Goal: Transaction & Acquisition: Purchase product/service

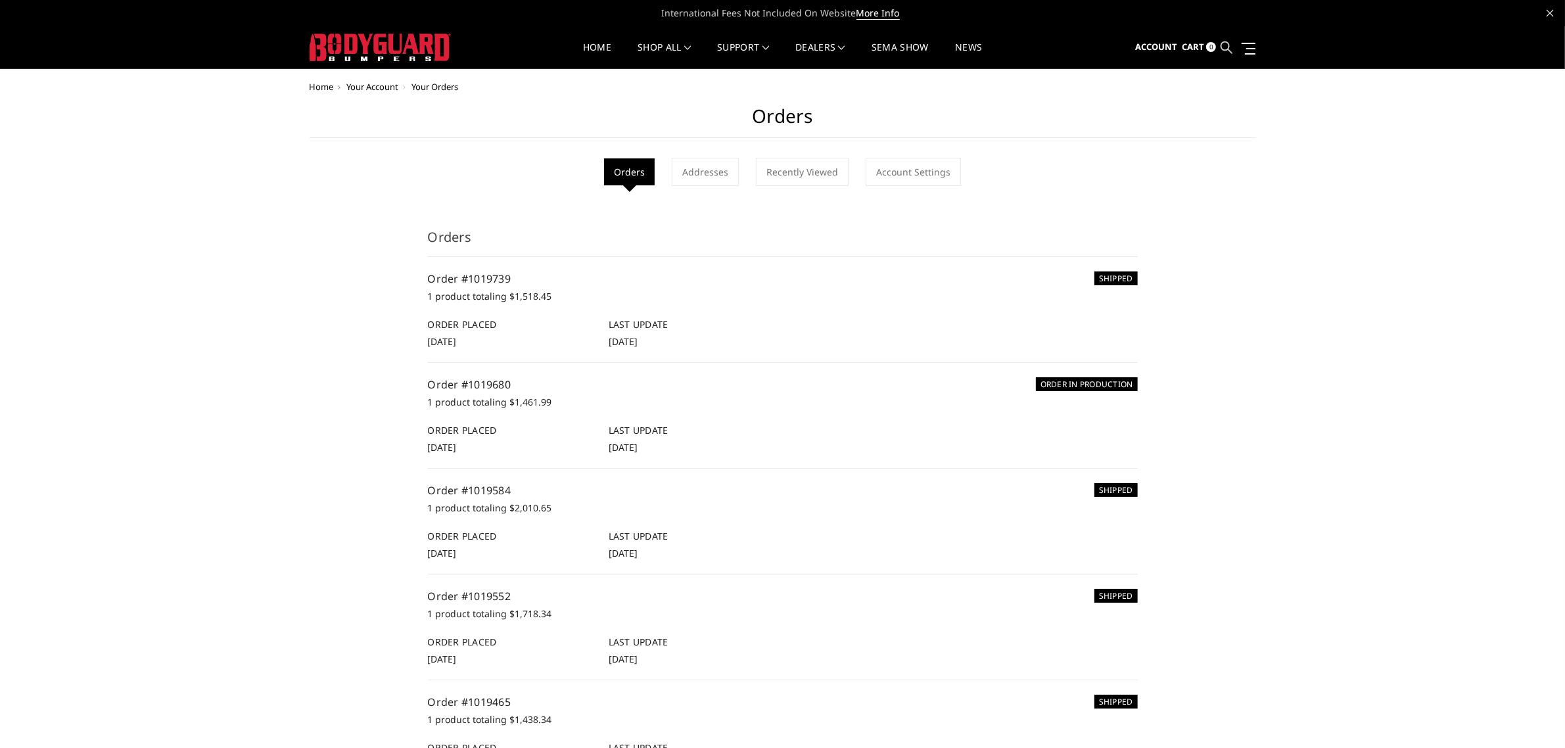
click at [1224, 51] on icon at bounding box center [1227, 47] width 12 height 12
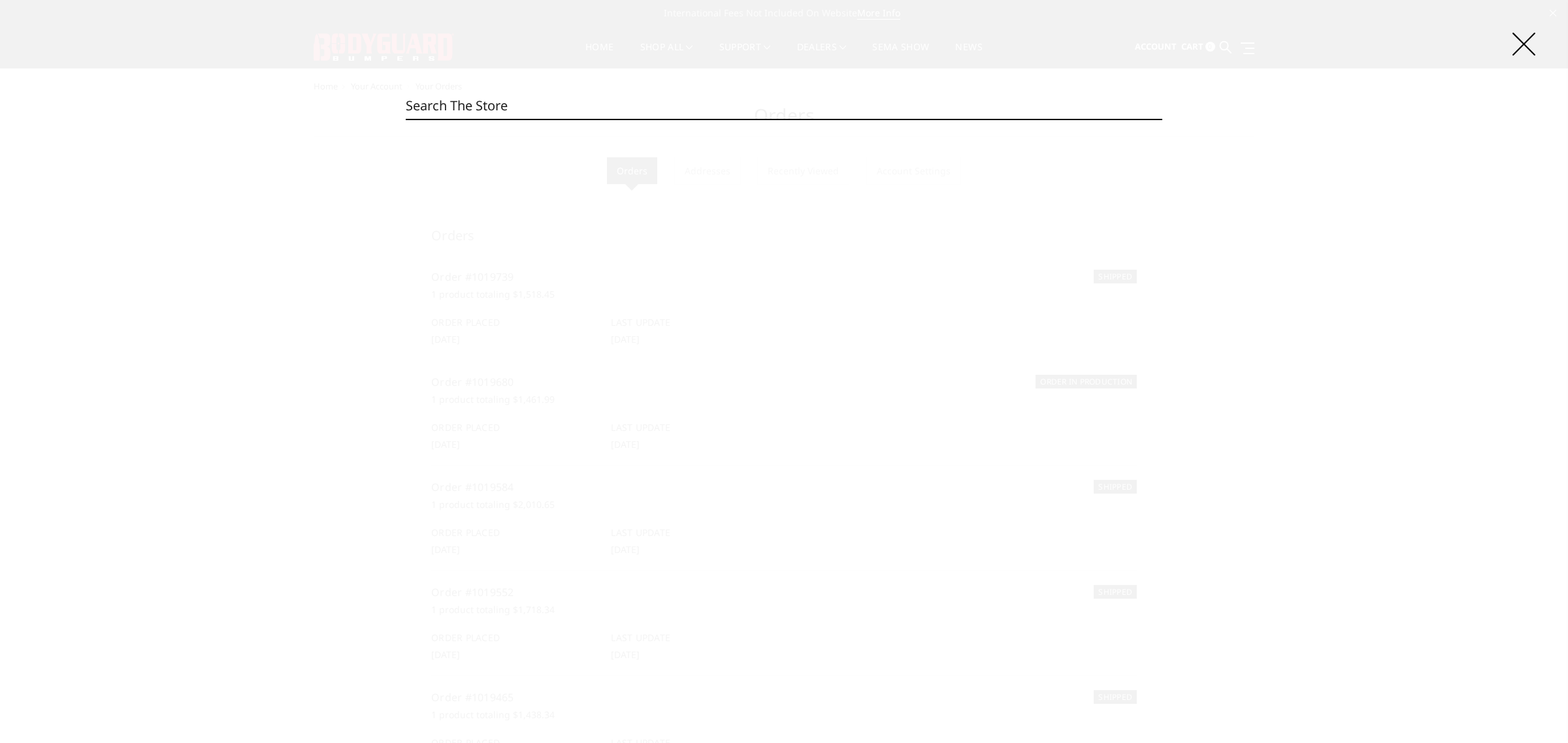
paste input "JER19DYTNN"
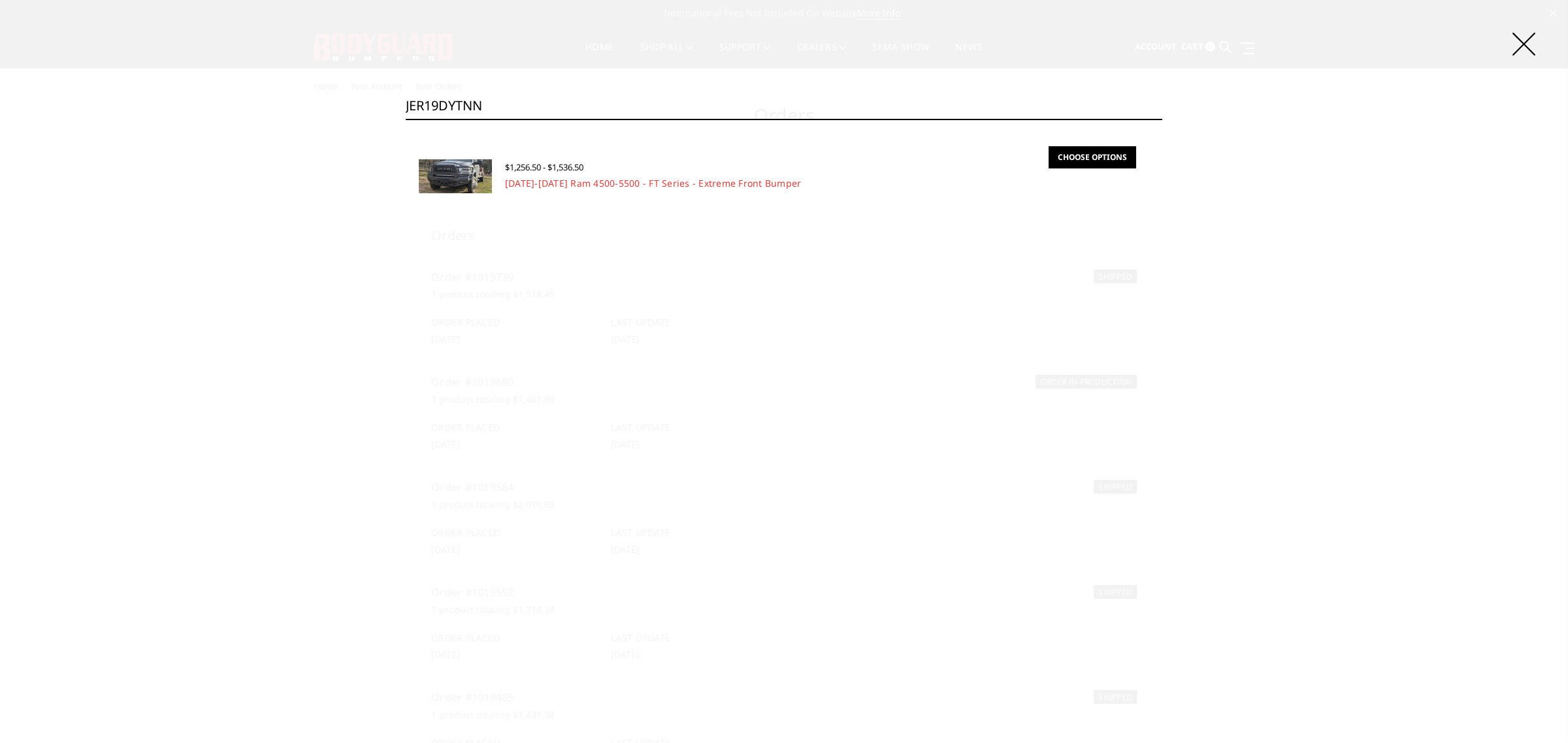
type input "JER19DYTNN"
click at [1107, 154] on link "Choose Options" at bounding box center [1092, 157] width 87 height 22
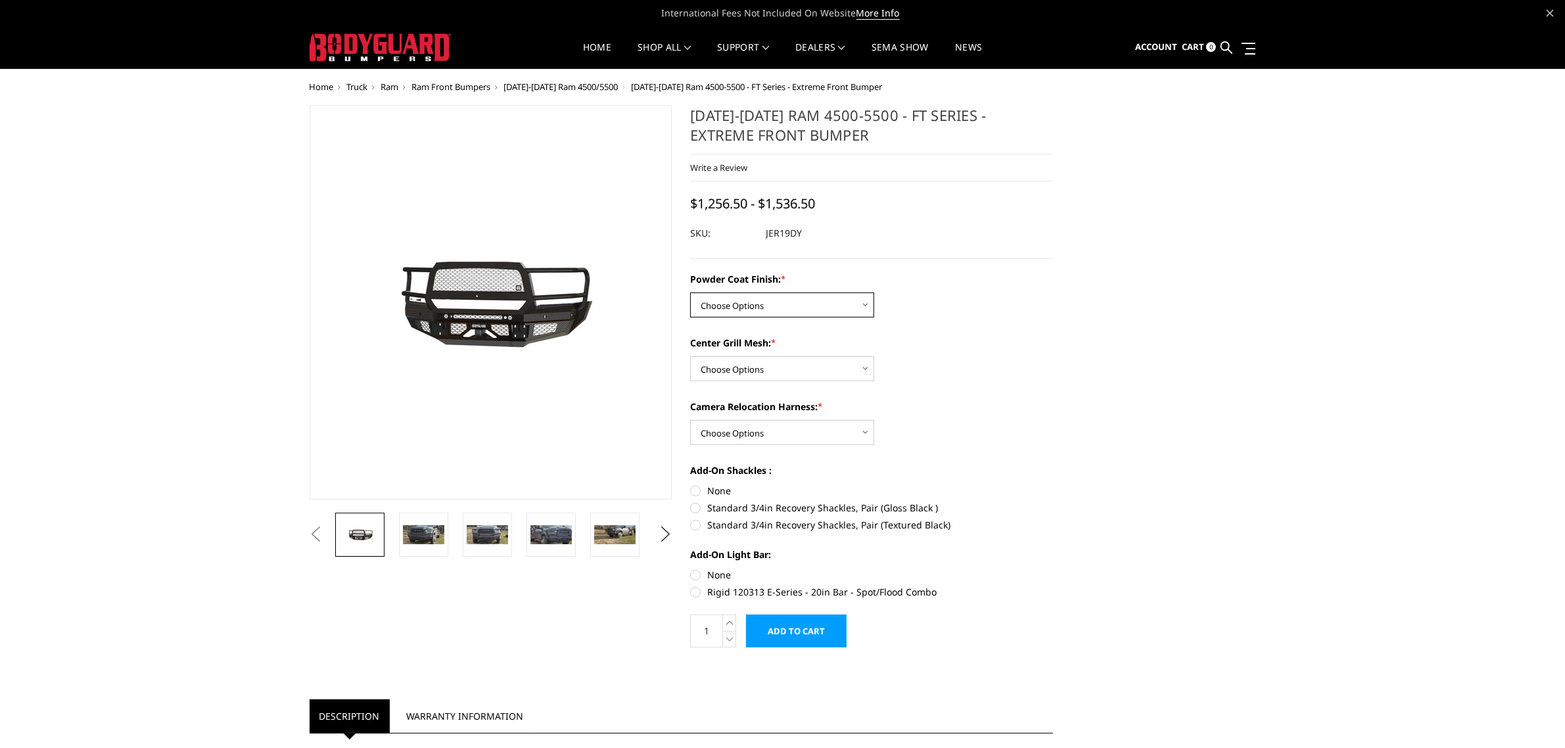
click at [794, 312] on select "Choose Options Bare Metal Gloss Black Powder Coat Textured Black Powder Coat" at bounding box center [782, 305] width 184 height 25
click at [790, 314] on select "Choose Options Bare Metal Gloss Black Powder Coat Textured Black Powder Coat" at bounding box center [782, 305] width 184 height 25
select select "3237"
click at [690, 293] on select "Choose Options Bare Metal Gloss Black Powder Coat Textured Black Powder Coat" at bounding box center [782, 305] width 184 height 25
click at [809, 375] on select "Choose Options WITH Expanded Metal in Center Grill WITHOUT Expanded Metal in Ce…" at bounding box center [782, 368] width 184 height 25
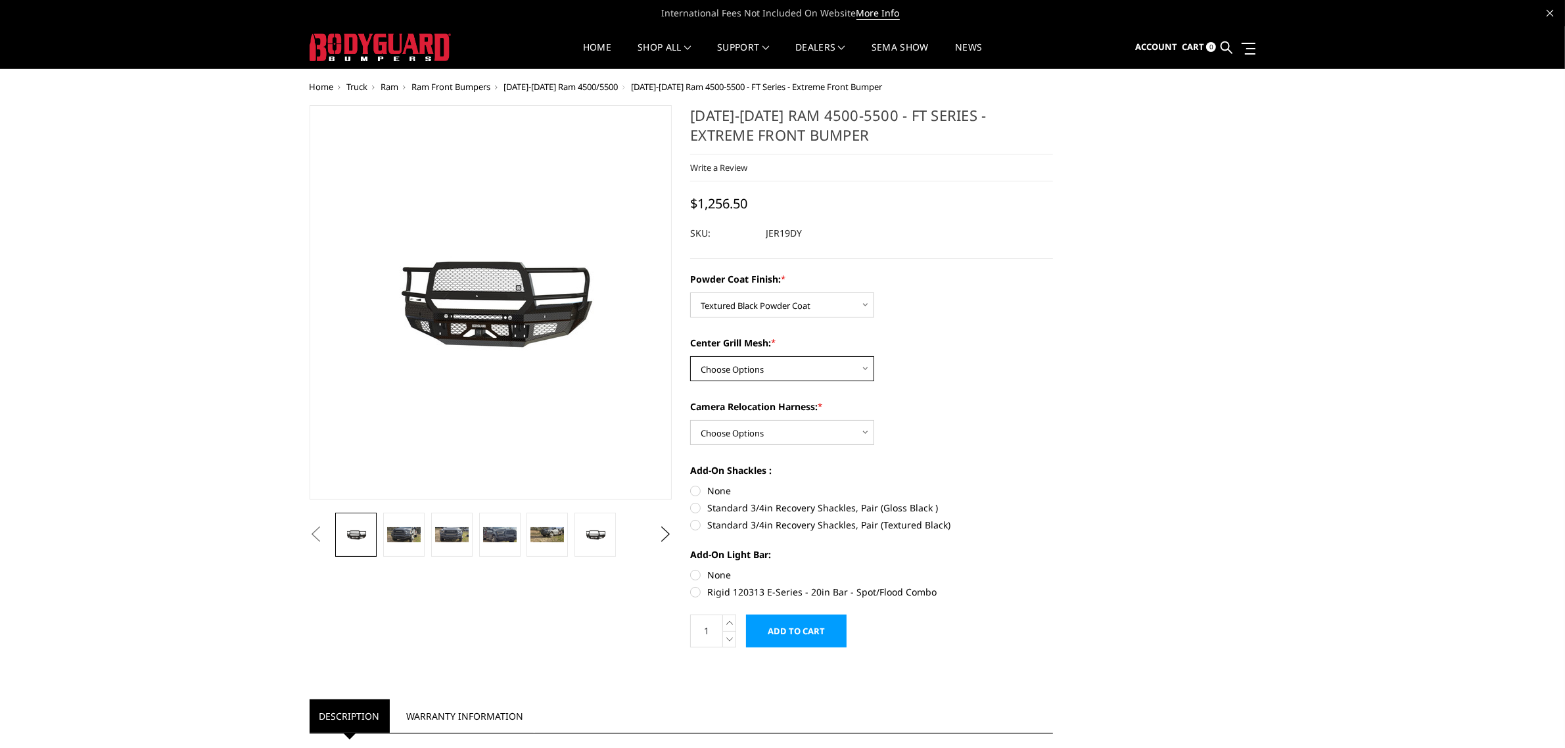
select select "3239"
click at [690, 356] on select "Choose Options WITH Expanded Metal in Center Grill WITHOUT Expanded Metal in Ce…" at bounding box center [782, 368] width 184 height 25
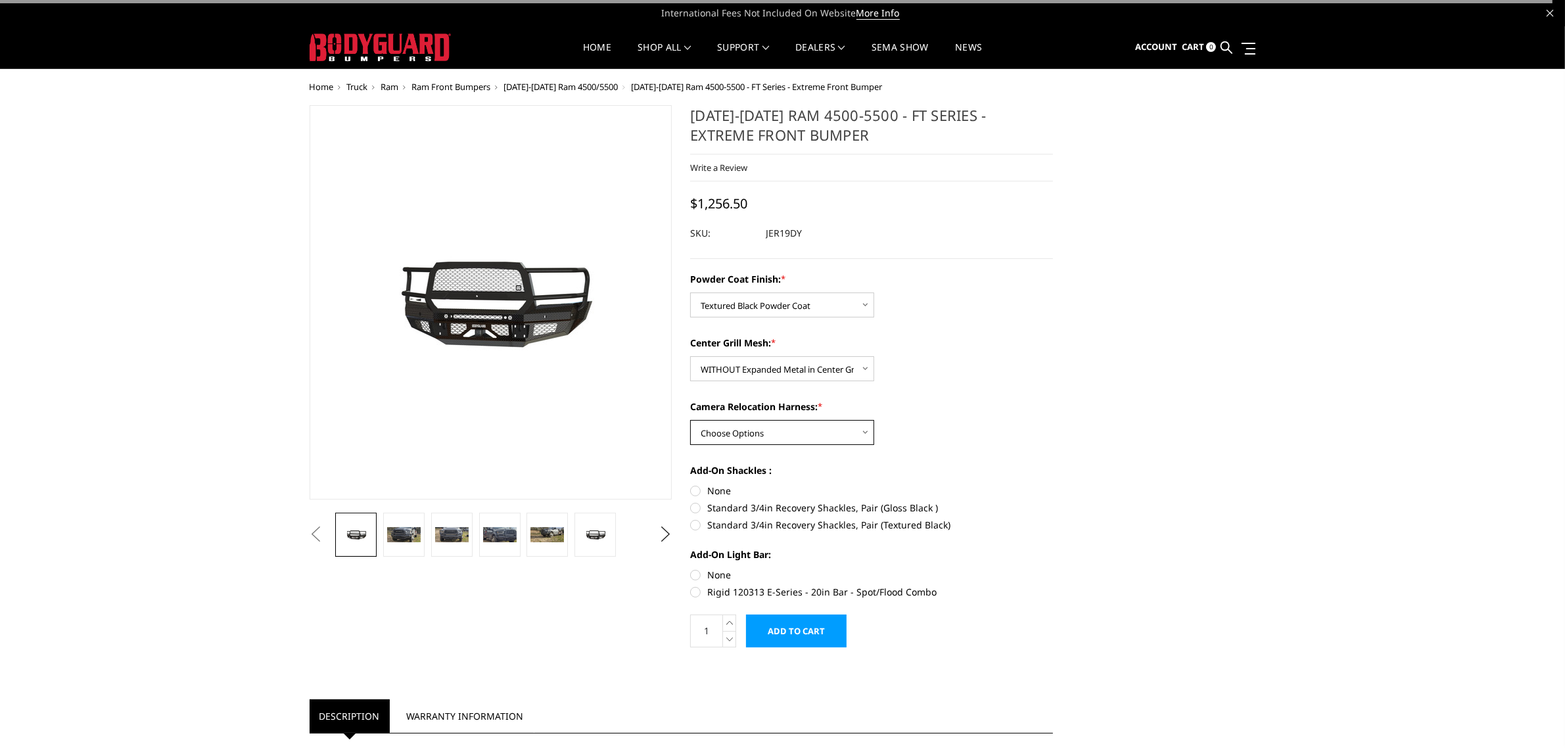
click at [798, 431] on select "Choose Options WITH Camera Relocation Harness WITHOUT Camera Relocation Harness" at bounding box center [782, 432] width 184 height 25
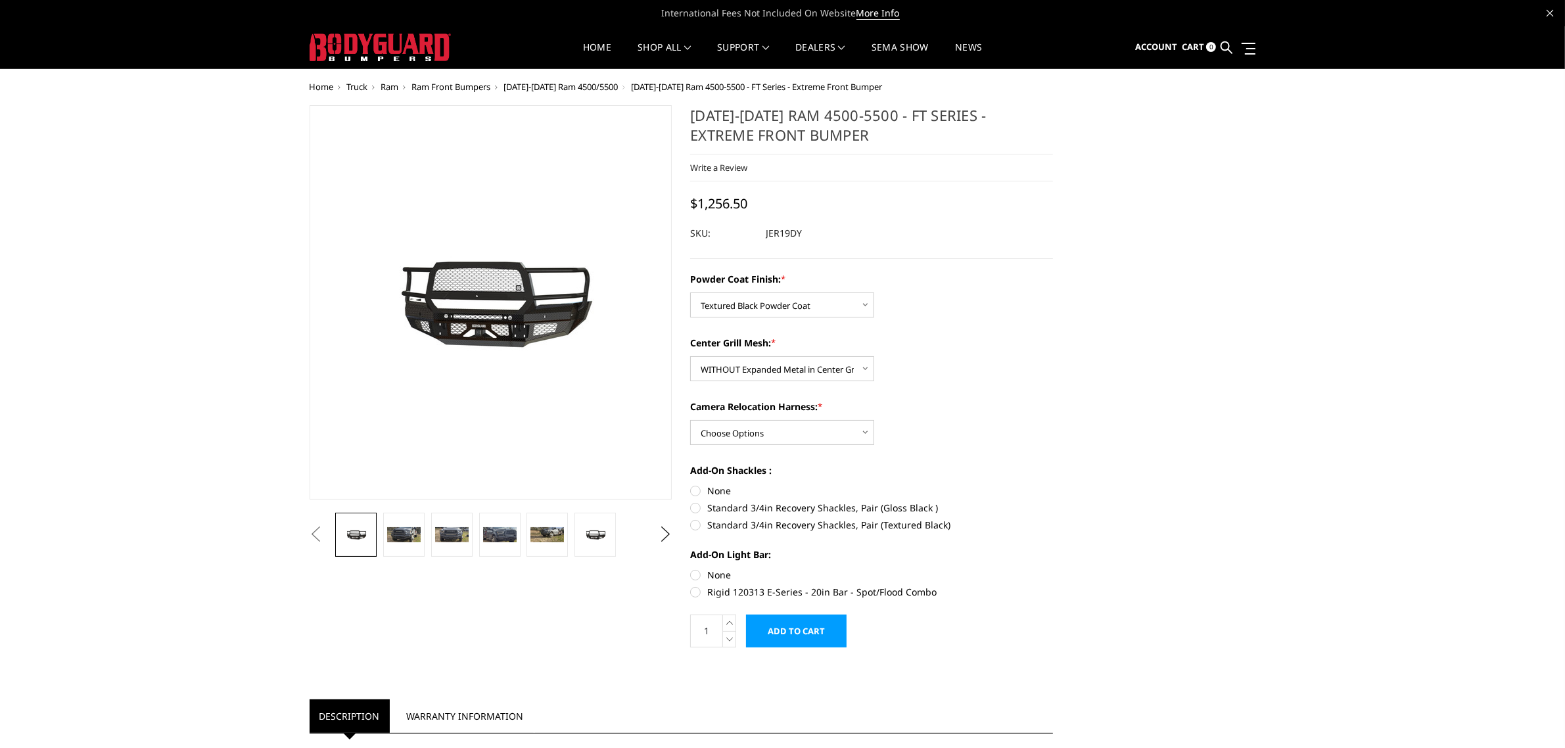
click at [794, 437] on select "Choose Options WITH Camera Relocation Harness WITHOUT Camera Relocation Harness" at bounding box center [782, 432] width 184 height 25
select select "3241"
click at [690, 420] on select "Choose Options WITH Camera Relocation Harness WITHOUT Camera Relocation Harness" at bounding box center [782, 432] width 184 height 25
click at [711, 487] on label "None" at bounding box center [871, 491] width 363 height 14
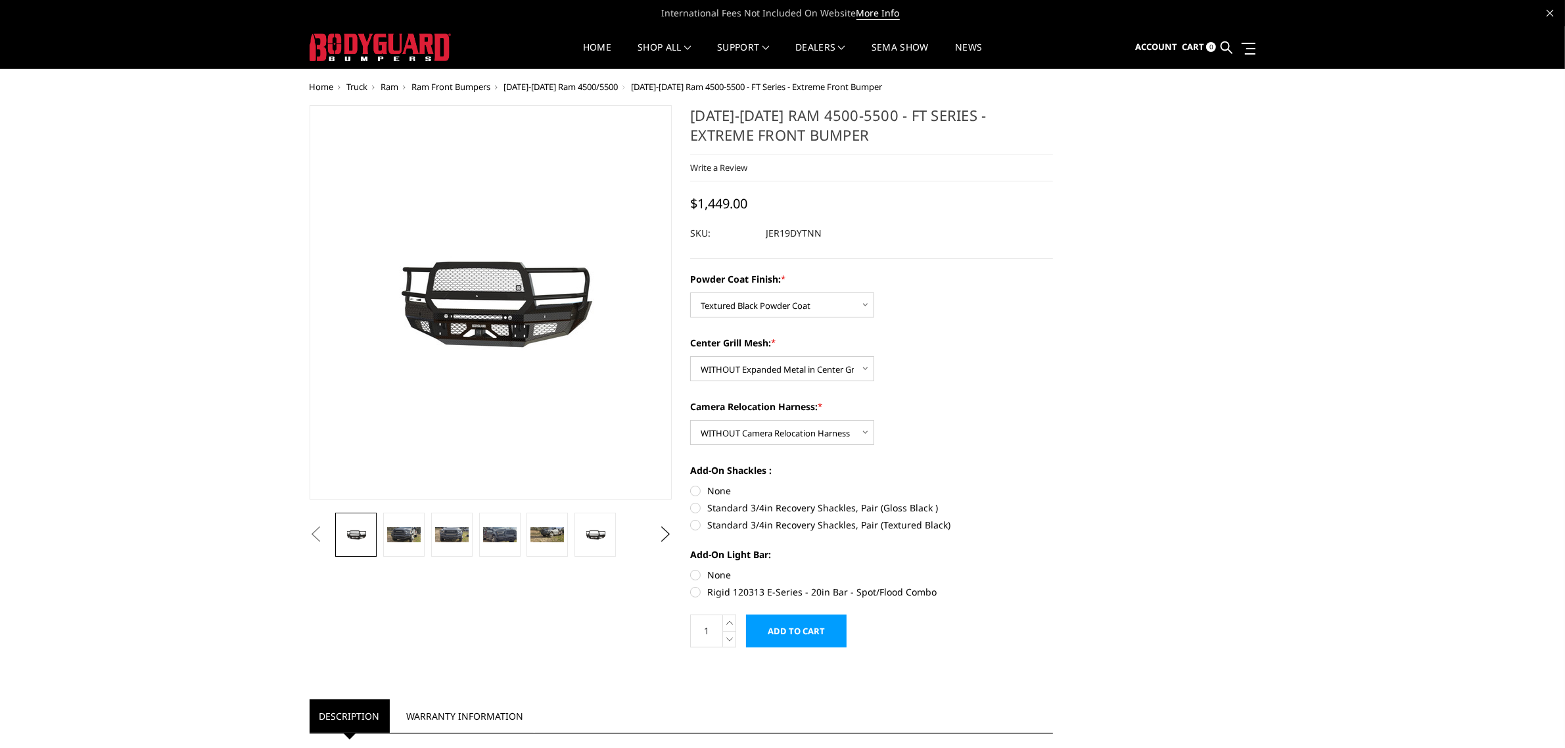
click at [691, 485] on input "None" at bounding box center [690, 484] width 1 height 1
radio input "true"
click at [722, 571] on label "None" at bounding box center [871, 575] width 363 height 14
click at [691, 569] on input "None" at bounding box center [690, 568] width 1 height 1
radio input "true"
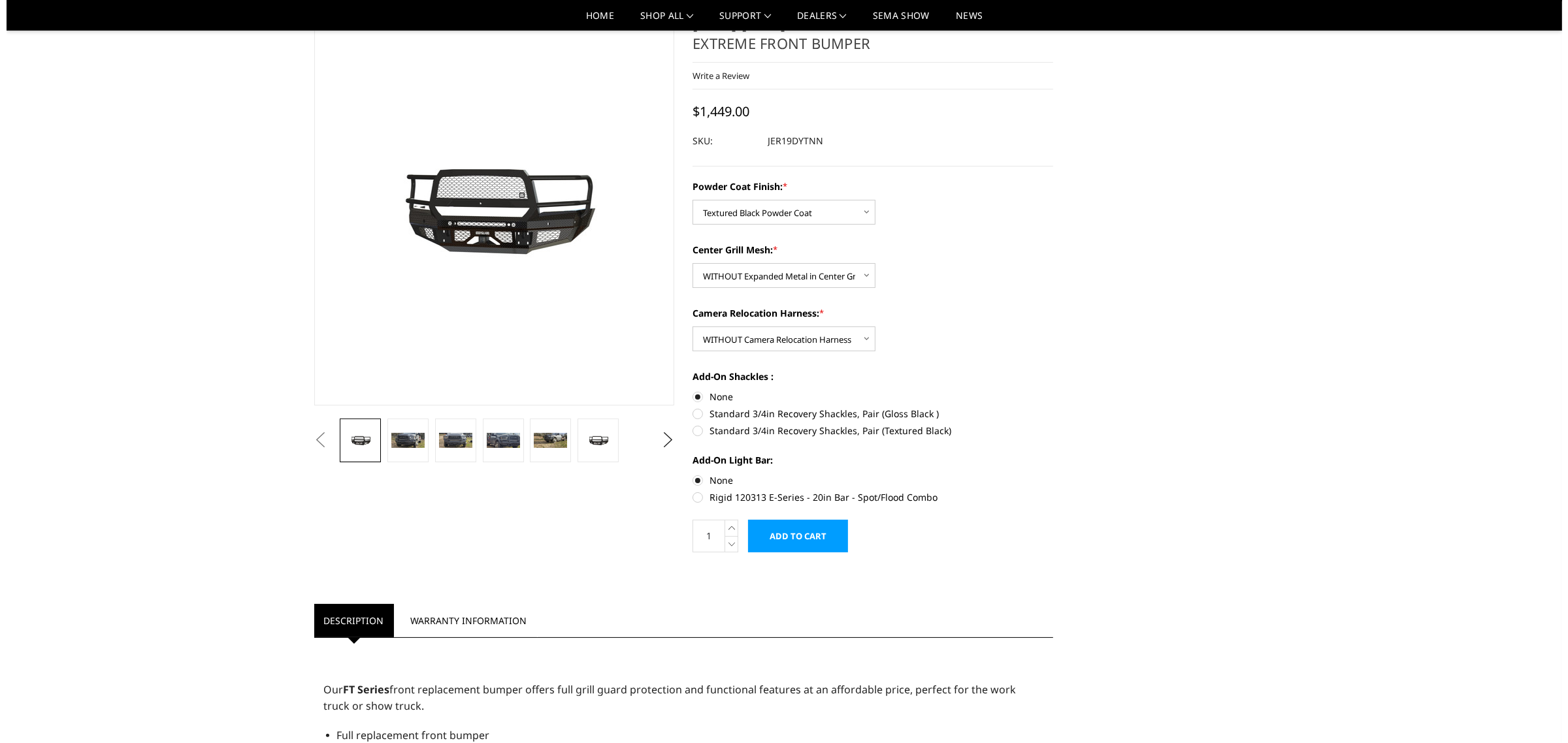
scroll to position [81, 0]
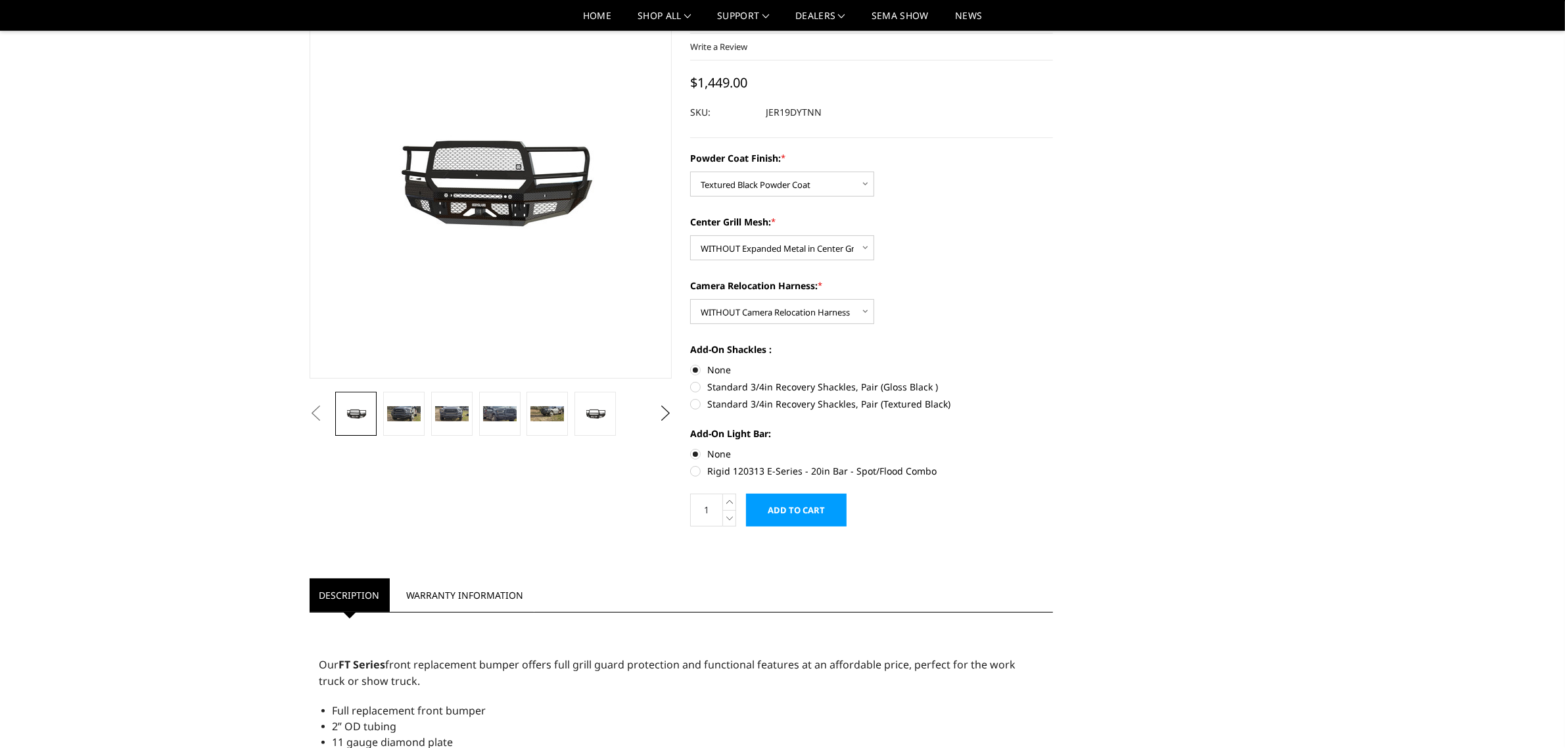
click at [793, 514] on input "Add to Cart" at bounding box center [796, 510] width 101 height 33
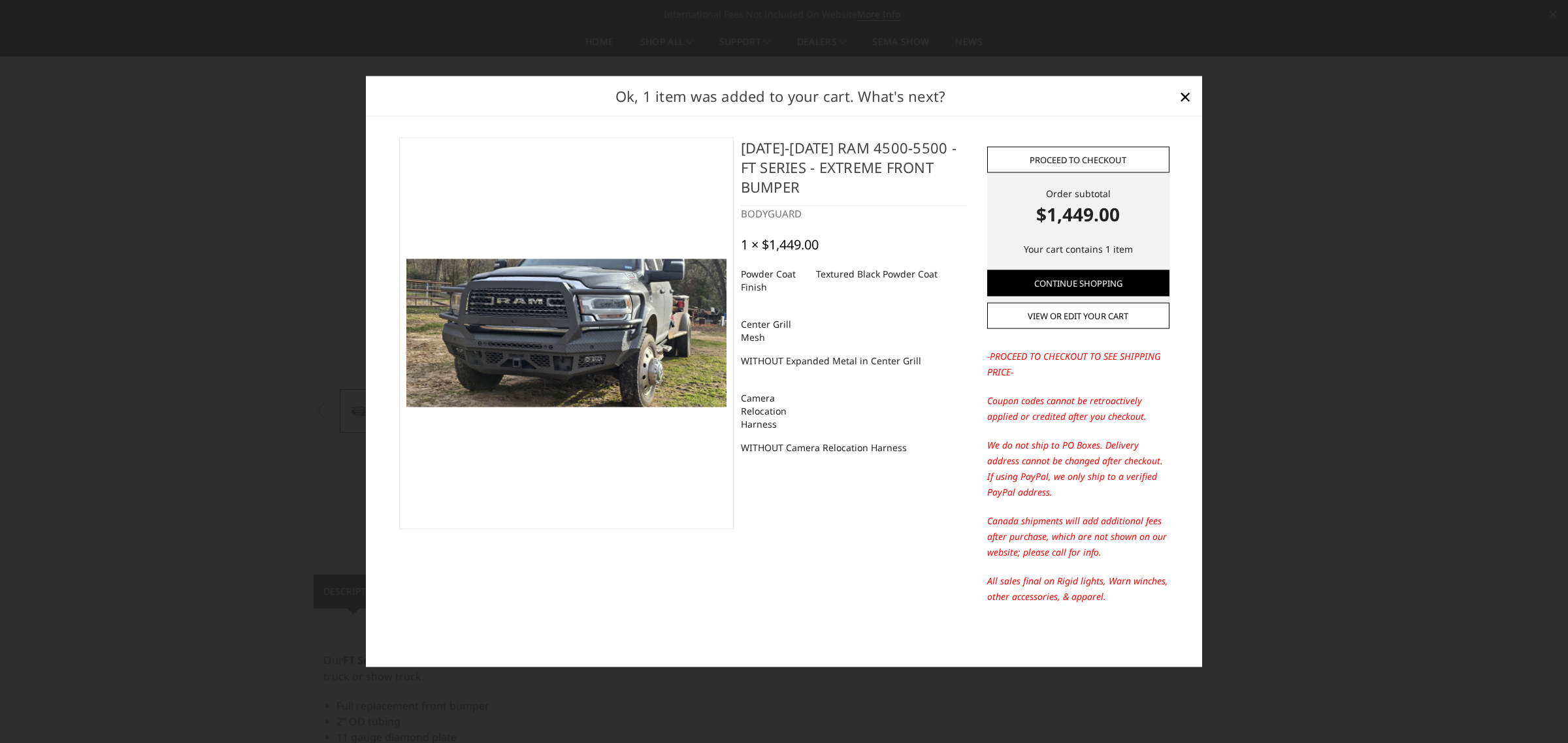
click at [1125, 154] on link "Proceed to checkout" at bounding box center [1077, 159] width 182 height 26
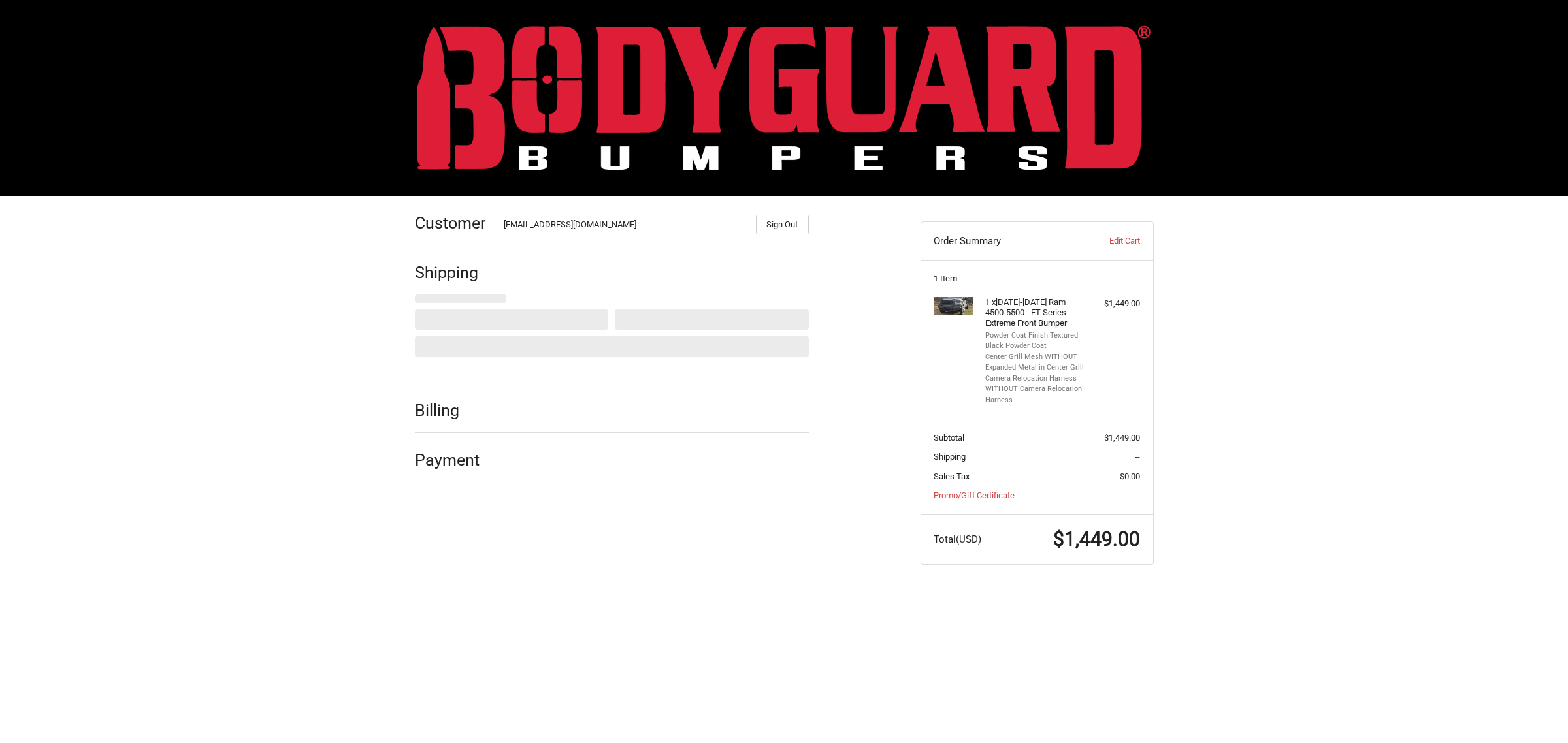
select select "US"
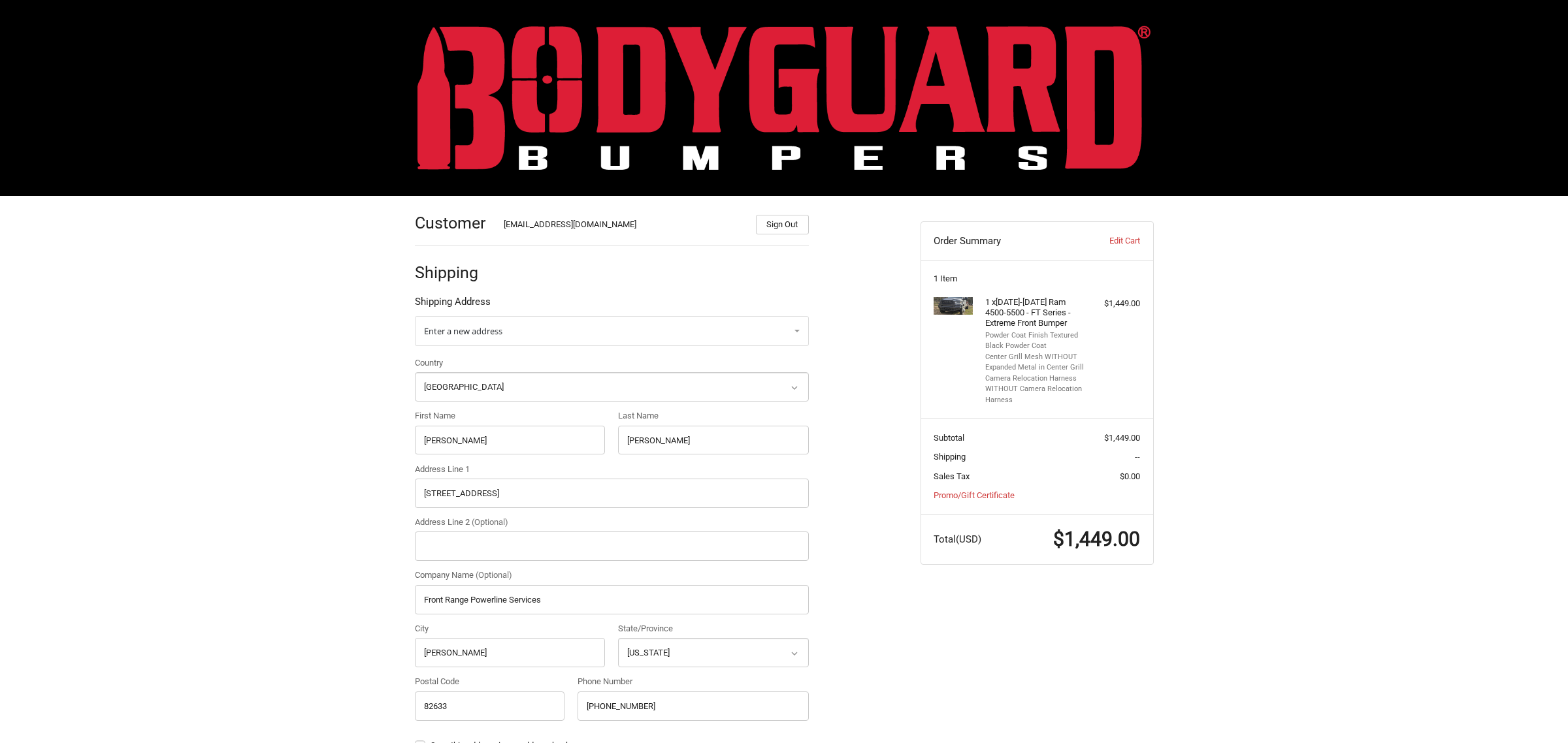
select select "WY"
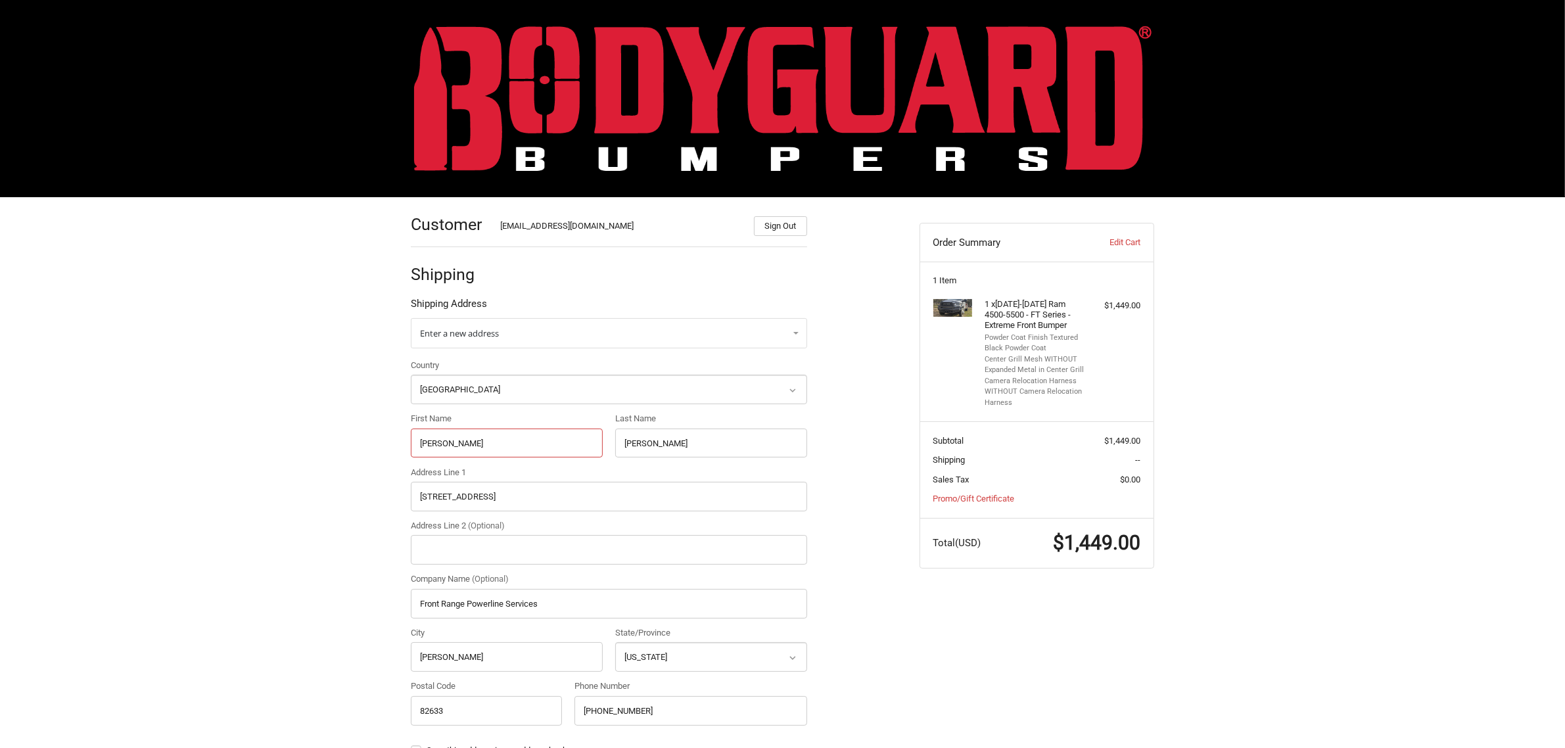
click at [483, 449] on input "Jared" at bounding box center [507, 444] width 192 height 30
click at [652, 437] on input "Williams" at bounding box center [711, 444] width 192 height 30
click at [511, 498] on input "310 North 2nd Street" at bounding box center [609, 497] width 396 height 30
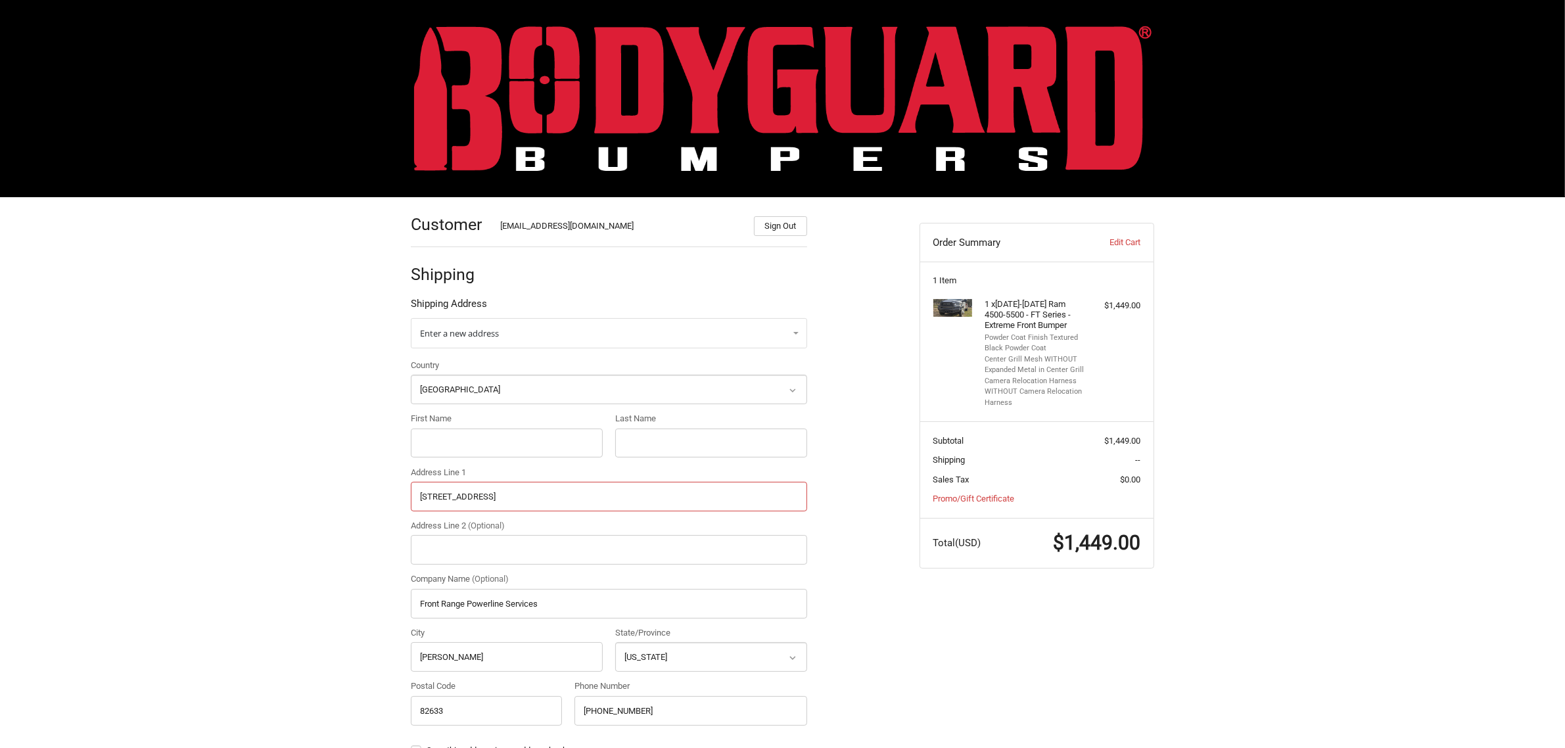
click at [511, 498] on input "310 North 2nd Street" at bounding box center [609, 497] width 396 height 30
click at [669, 663] on select "Select a state Alabama Alaska American Samoa Arizona Arkansas Armed Forces Amer…" at bounding box center [711, 657] width 192 height 30
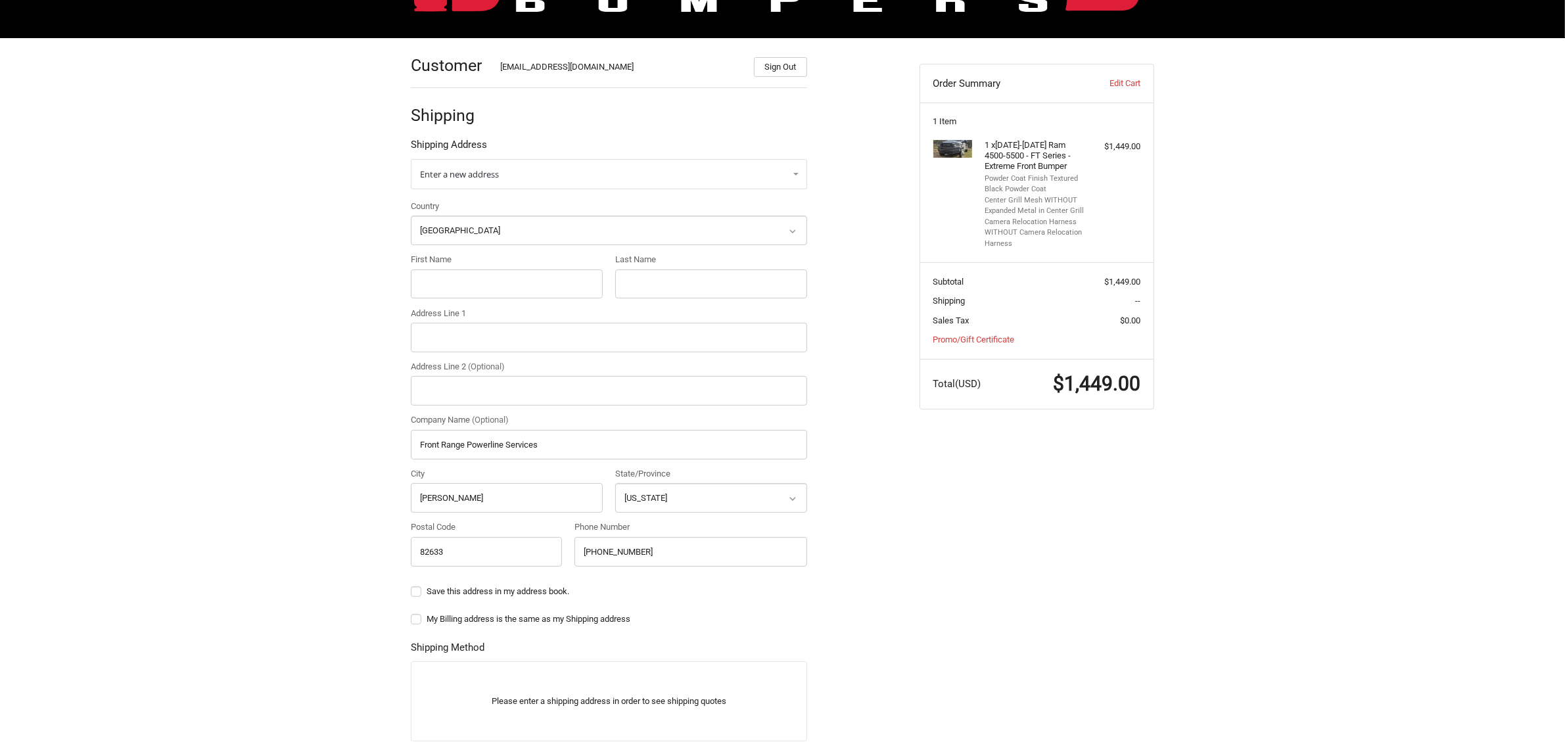
scroll to position [164, 0]
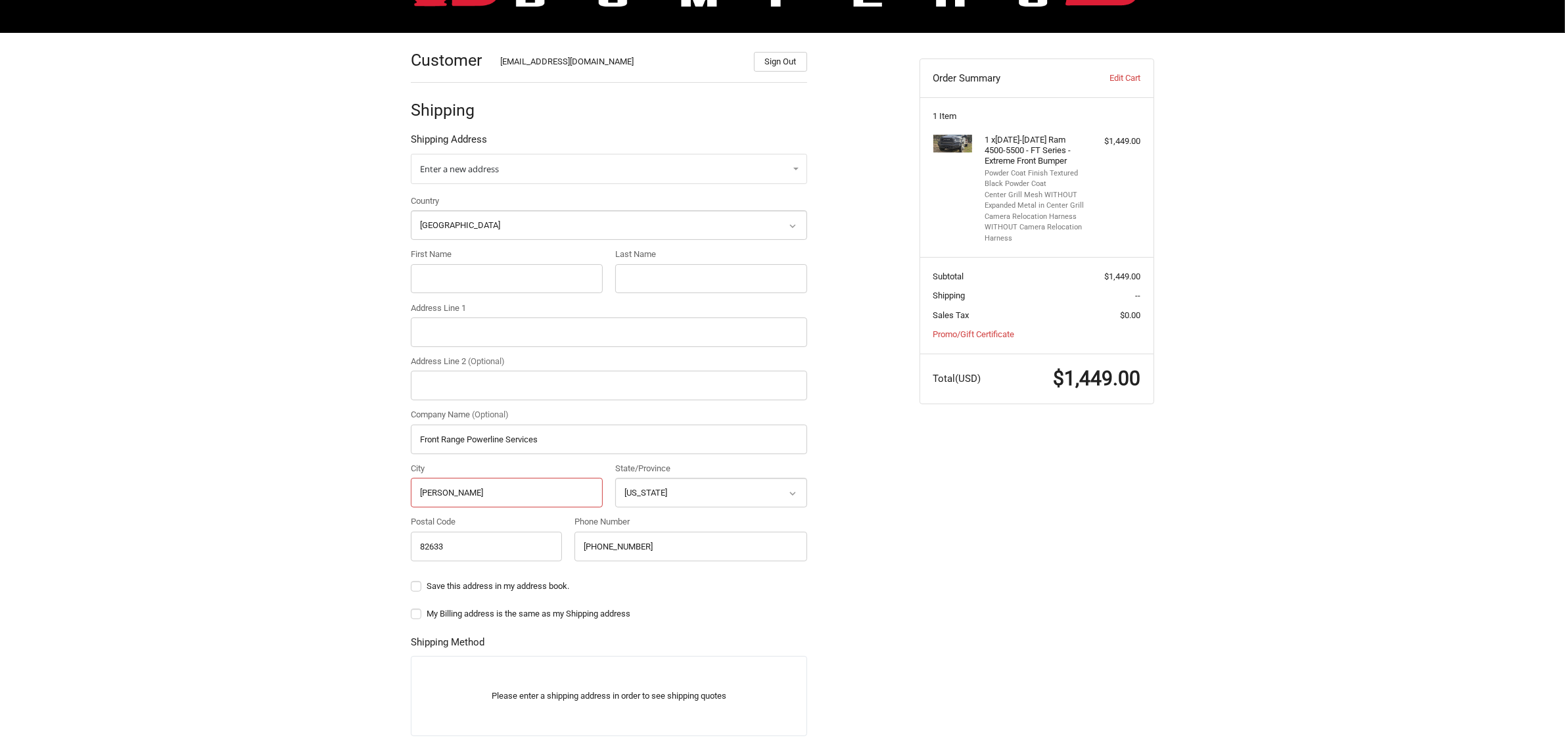
click at [566, 490] on input "Douglas" at bounding box center [507, 493] width 192 height 30
click at [513, 540] on input "82633" at bounding box center [486, 547] width 151 height 30
click at [622, 543] on input "307-554-6622" at bounding box center [691, 547] width 233 height 30
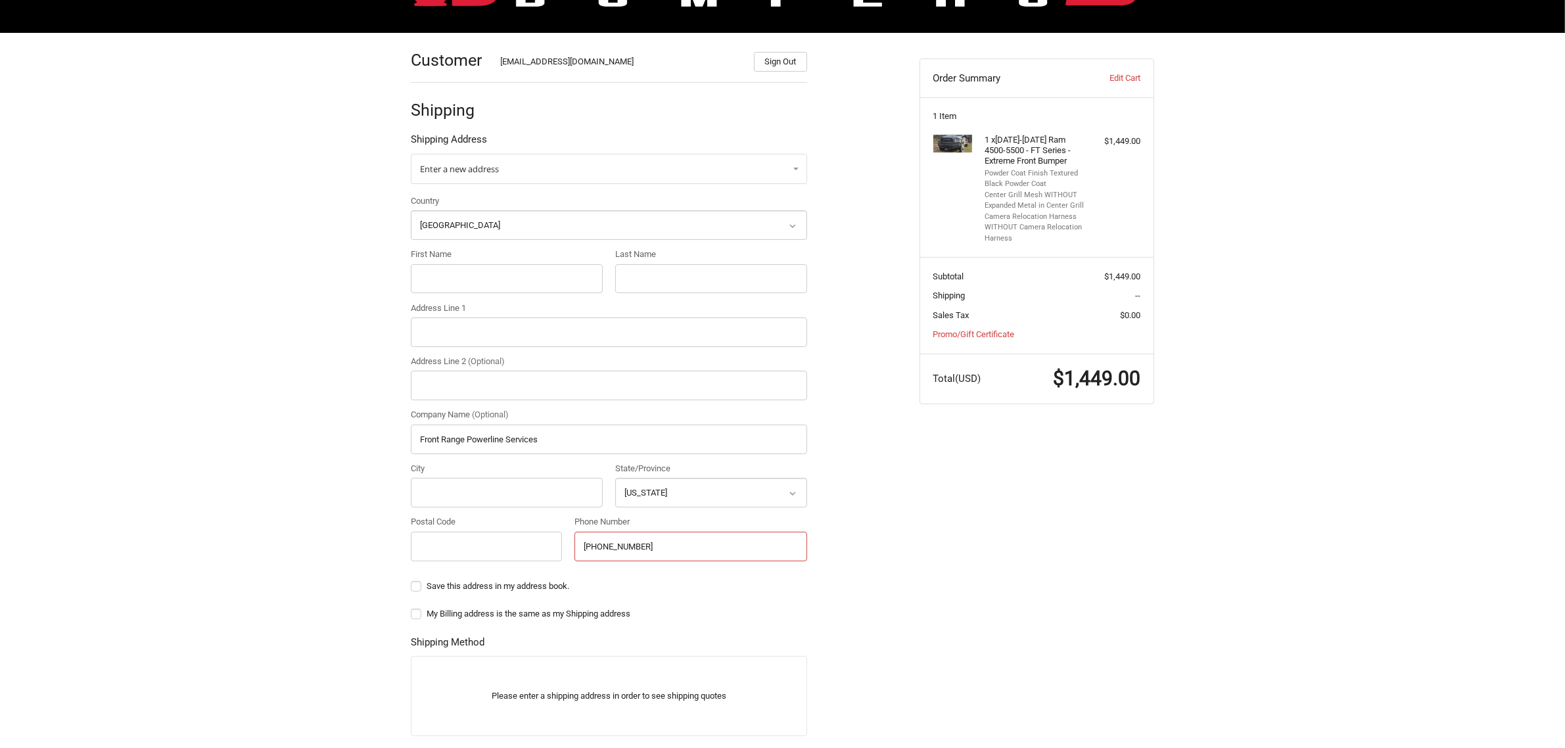
click at [622, 543] on input "307-554-6622" at bounding box center [691, 547] width 233 height 30
click at [467, 266] on input "First Name" at bounding box center [507, 279] width 192 height 30
paste input "Chris Ritenour"
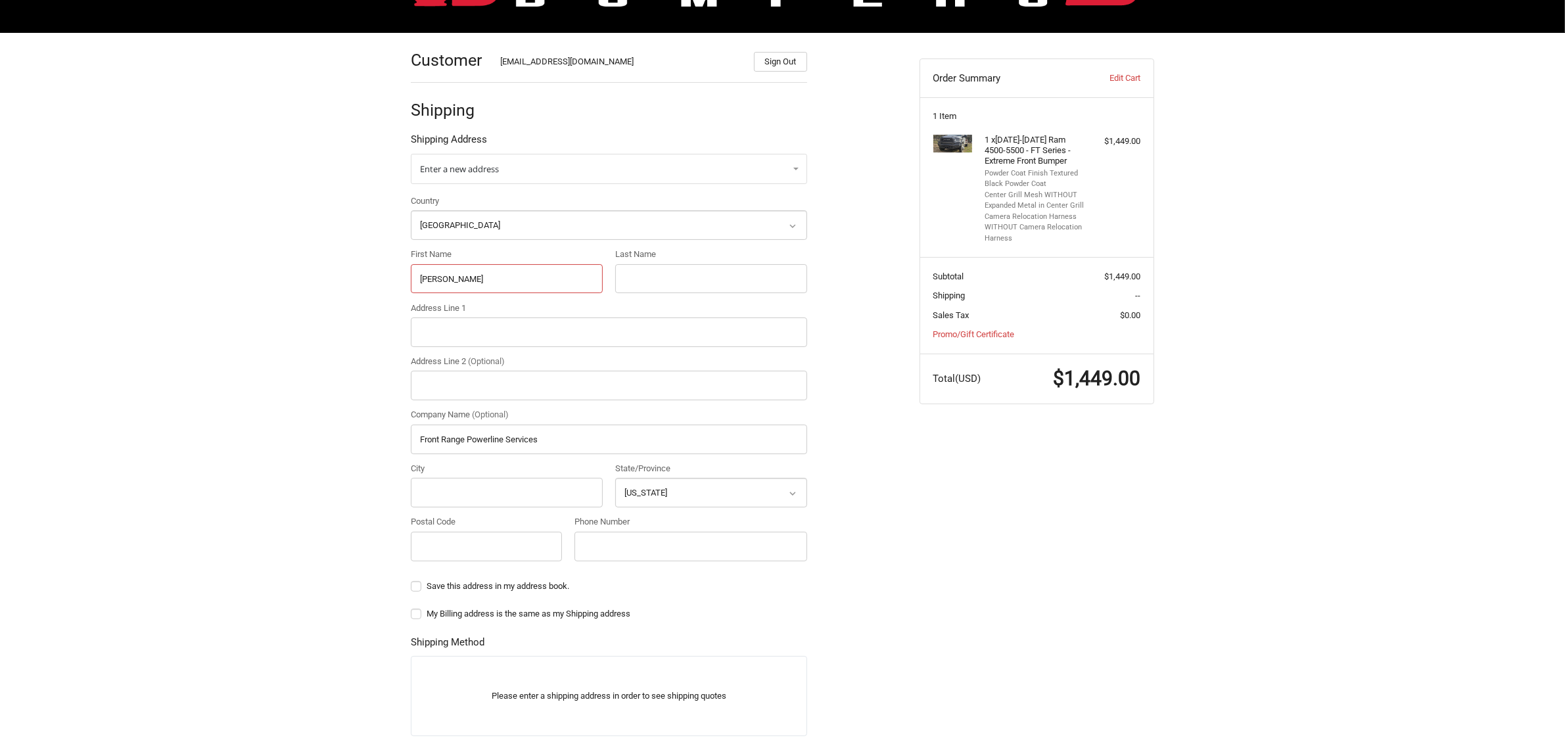
click at [464, 280] on input "Chris Ritenour" at bounding box center [507, 279] width 192 height 30
type input "Chris"
drag, startPoint x: 667, startPoint y: 264, endPoint x: 663, endPoint y: 274, distance: 11.5
click at [667, 264] on div "Last Name" at bounding box center [711, 271] width 192 height 47
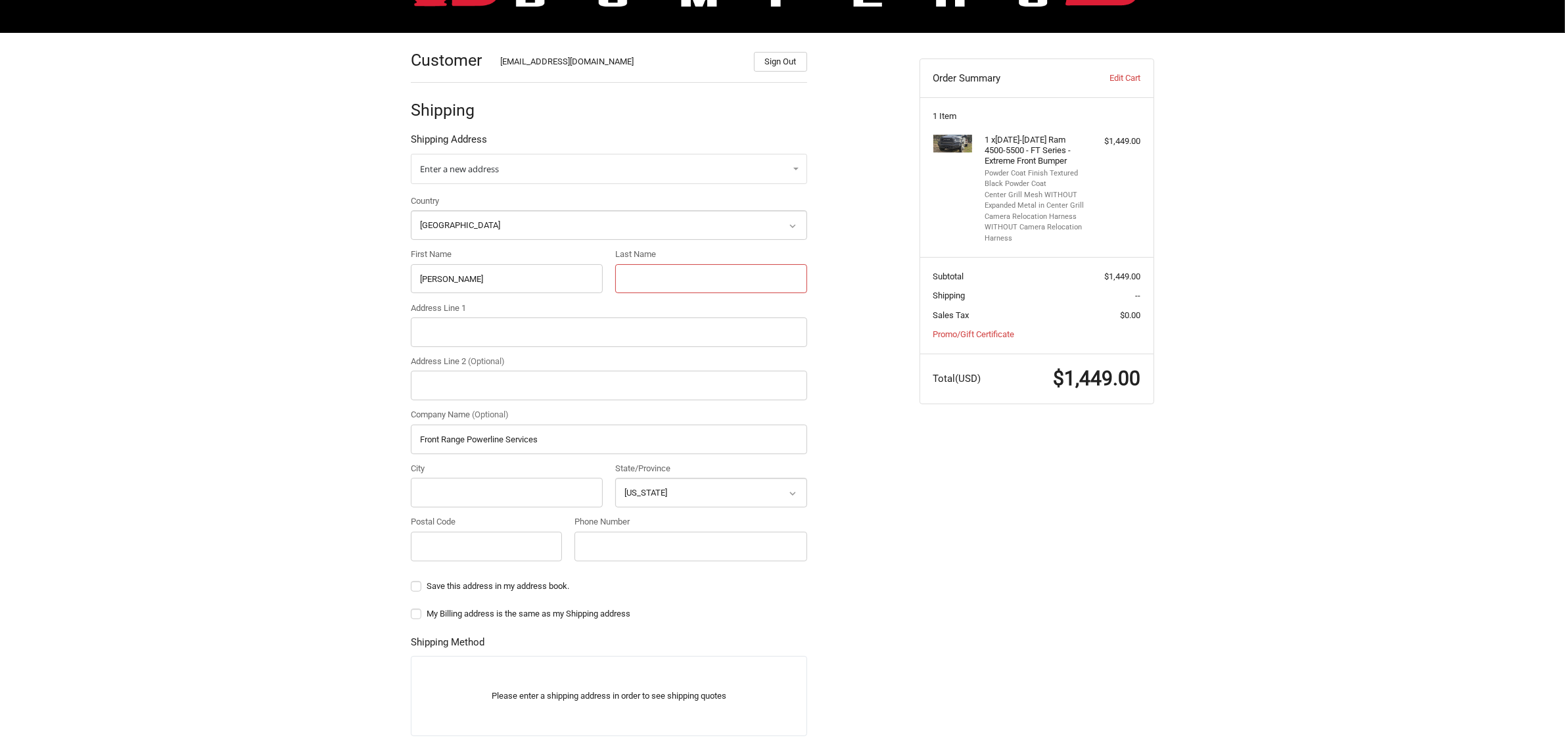
click at [659, 283] on input "Last Name" at bounding box center [711, 279] width 192 height 30
paste input "Ritenour"
type input "Ritenour"
click at [513, 333] on input "Address Line 1" at bounding box center [609, 333] width 396 height 30
paste input "6200 Fara Street"
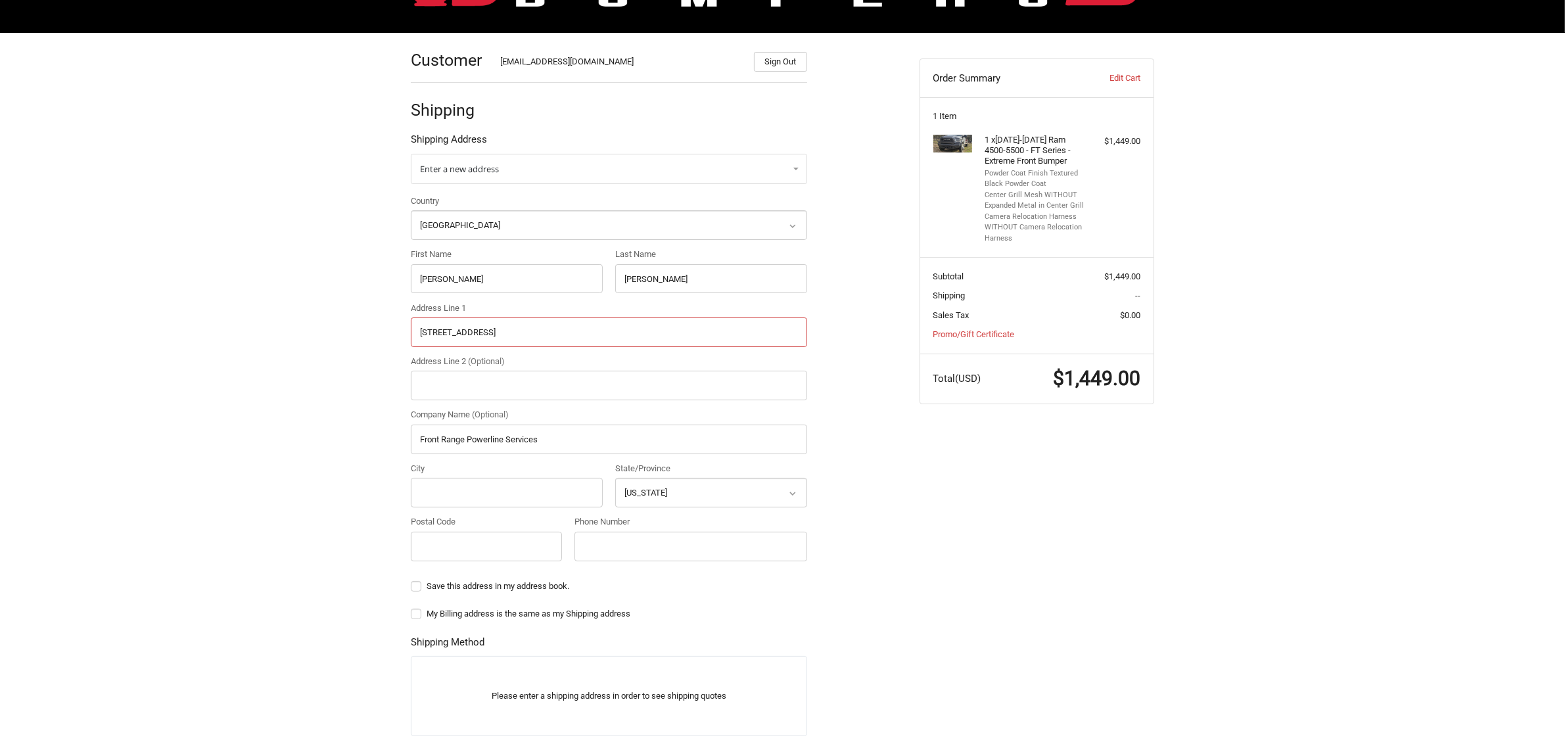
type input "6200 Fara Street"
click at [471, 488] on input "City" at bounding box center [507, 493] width 192 height 30
paste input "Sebring"
type input "Sebring"
click at [659, 494] on select "Select a state Alabama Alaska American Samoa Arizona Arkansas Armed Forces Amer…" at bounding box center [711, 493] width 192 height 30
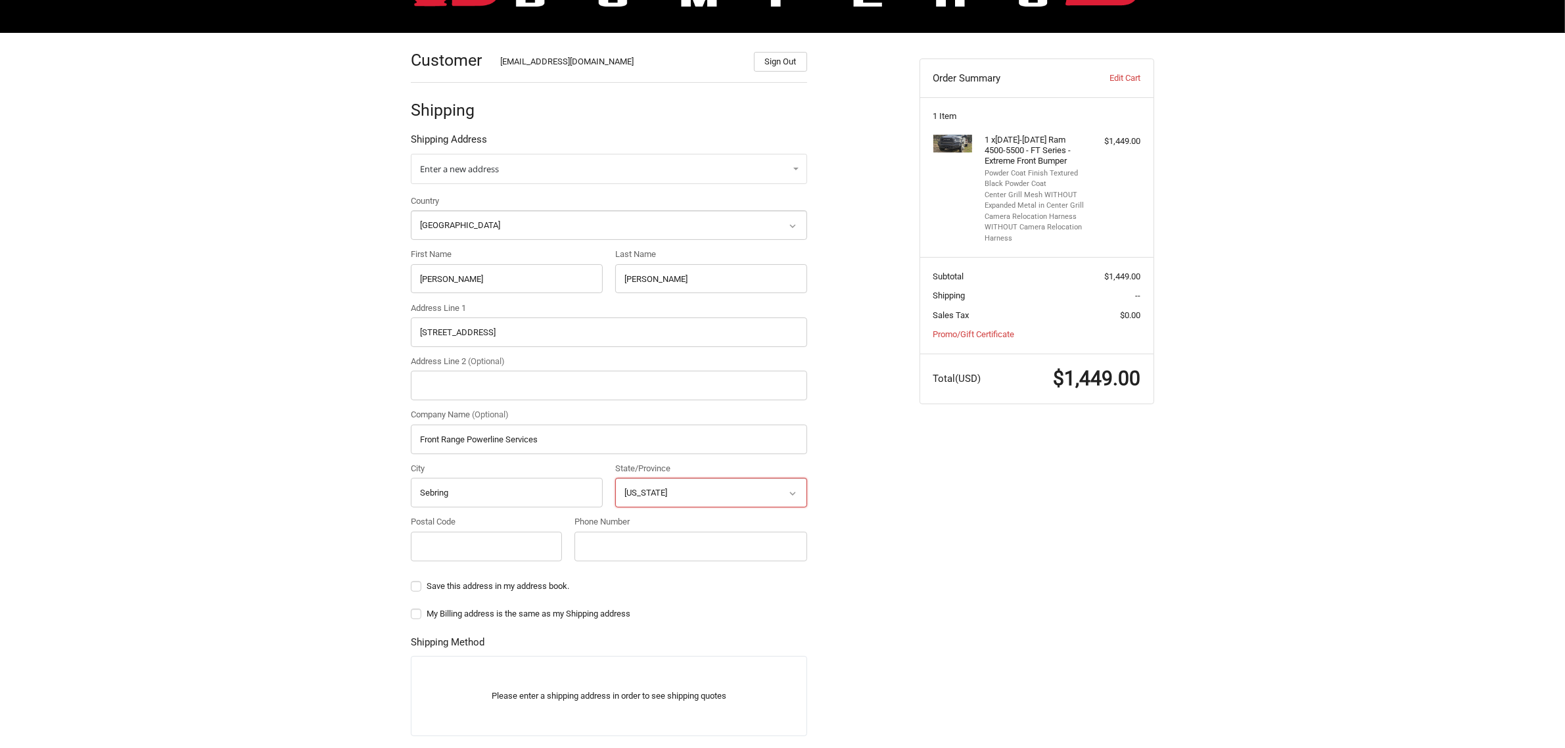
select select "FL"
click at [615, 479] on select "Select a state Alabama Alaska American Samoa Arizona Arkansas Armed Forces Amer…" at bounding box center [711, 493] width 192 height 30
click at [514, 446] on input "Front Range Powerline Services" at bounding box center [609, 440] width 396 height 30
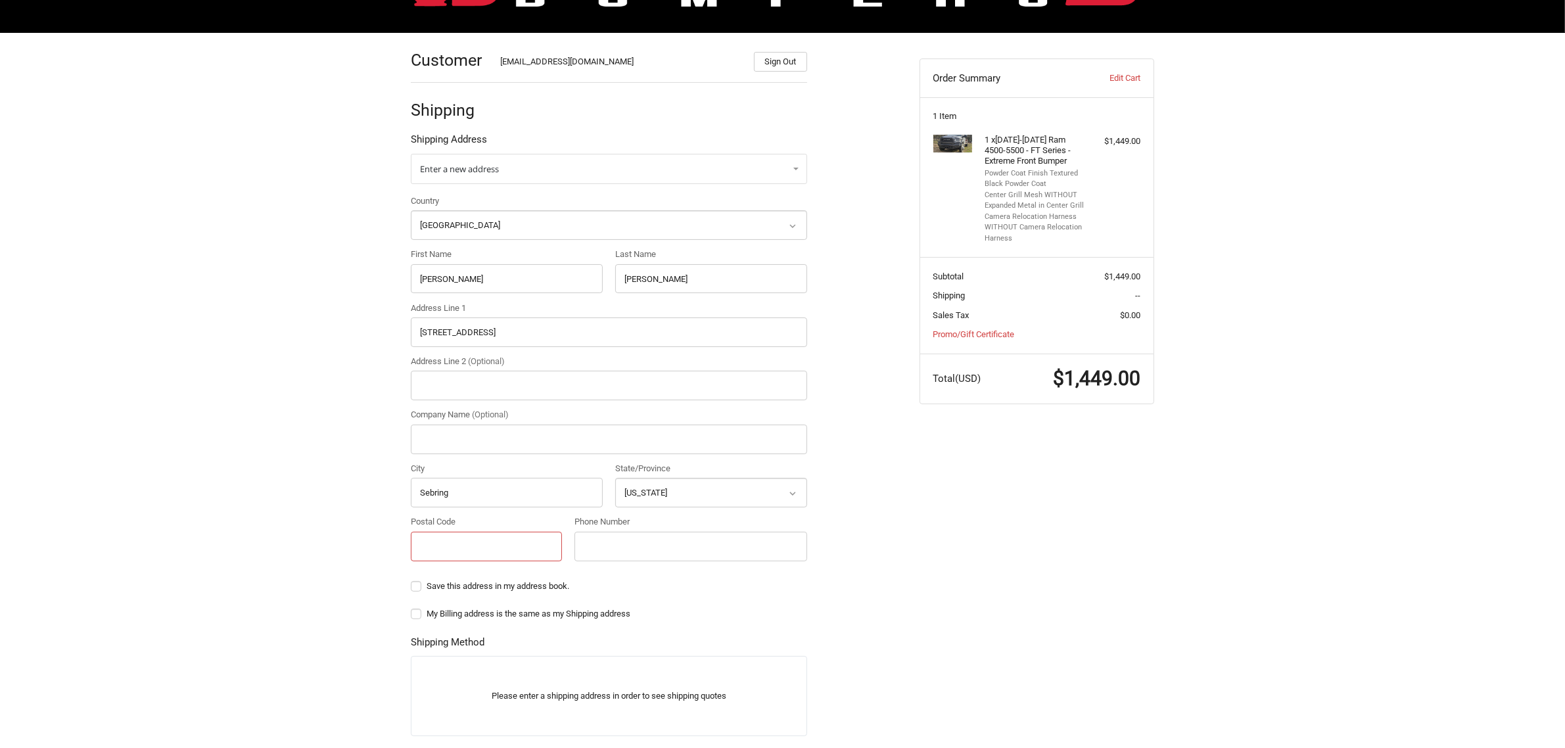
click at [483, 546] on input "Postal Code" at bounding box center [486, 547] width 151 height 30
paste input "33876"
type input "33876"
click at [662, 547] on input "Phone Number" at bounding box center [691, 547] width 233 height 30
paste input "863-386-2122"
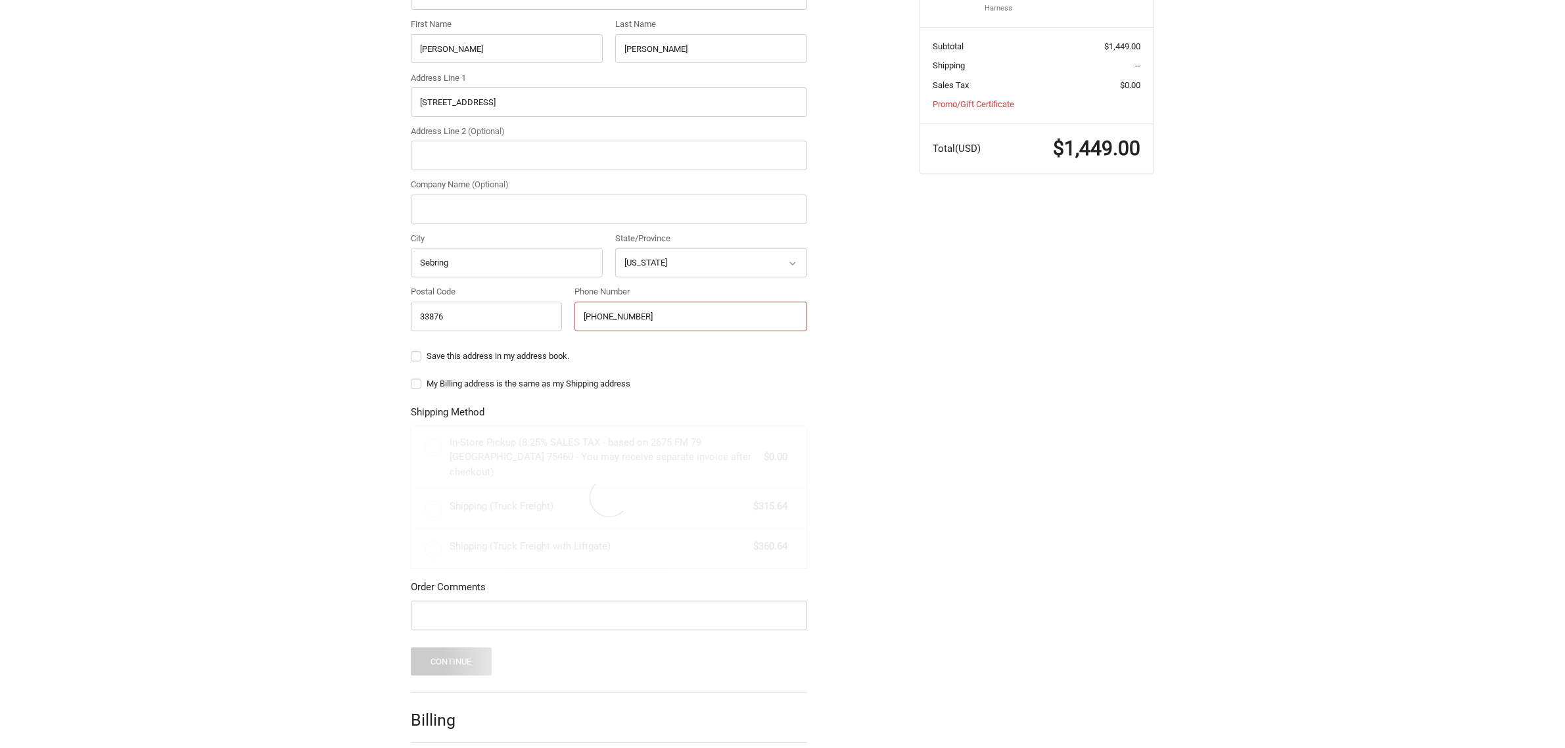
scroll to position [411, 0]
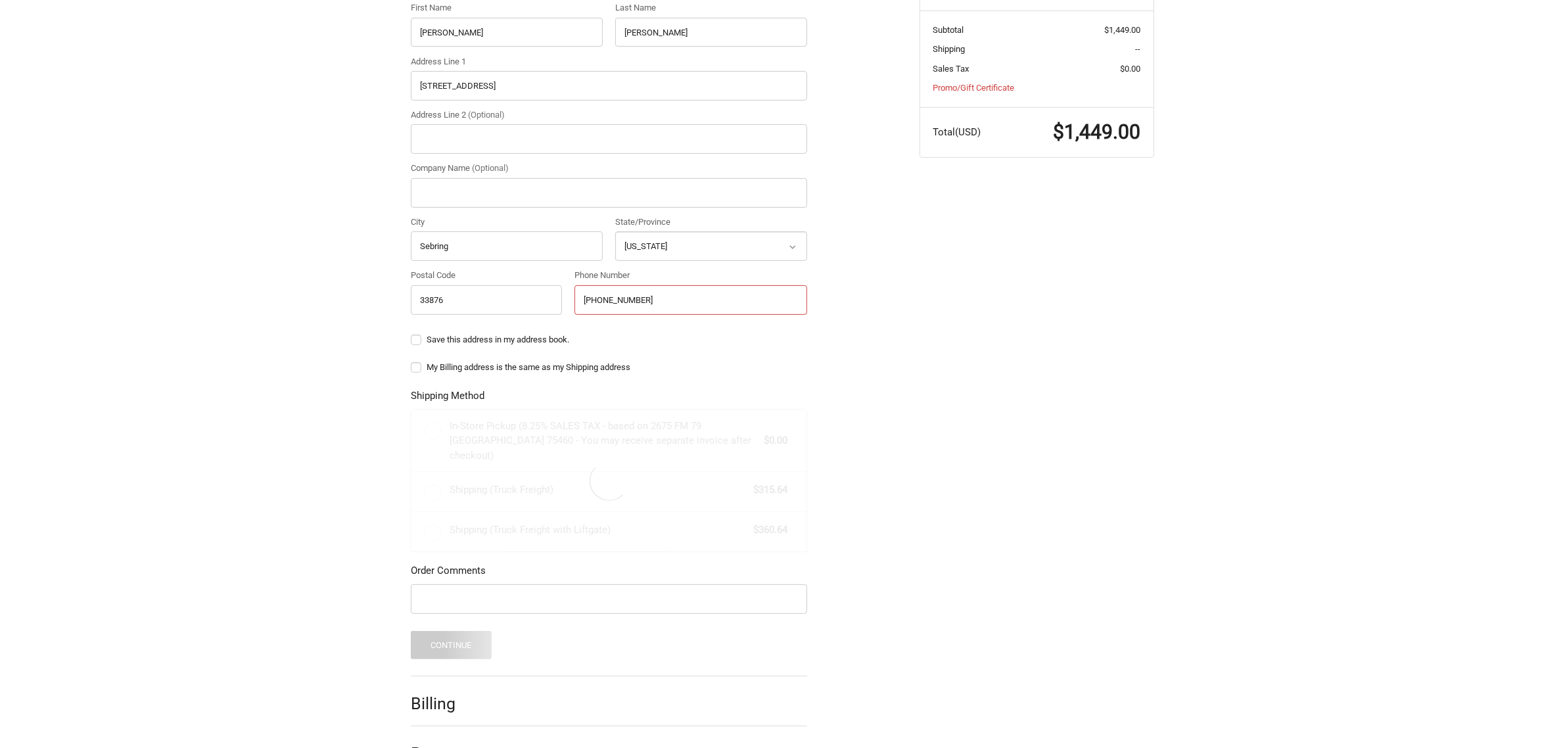
type input "863-386-2122"
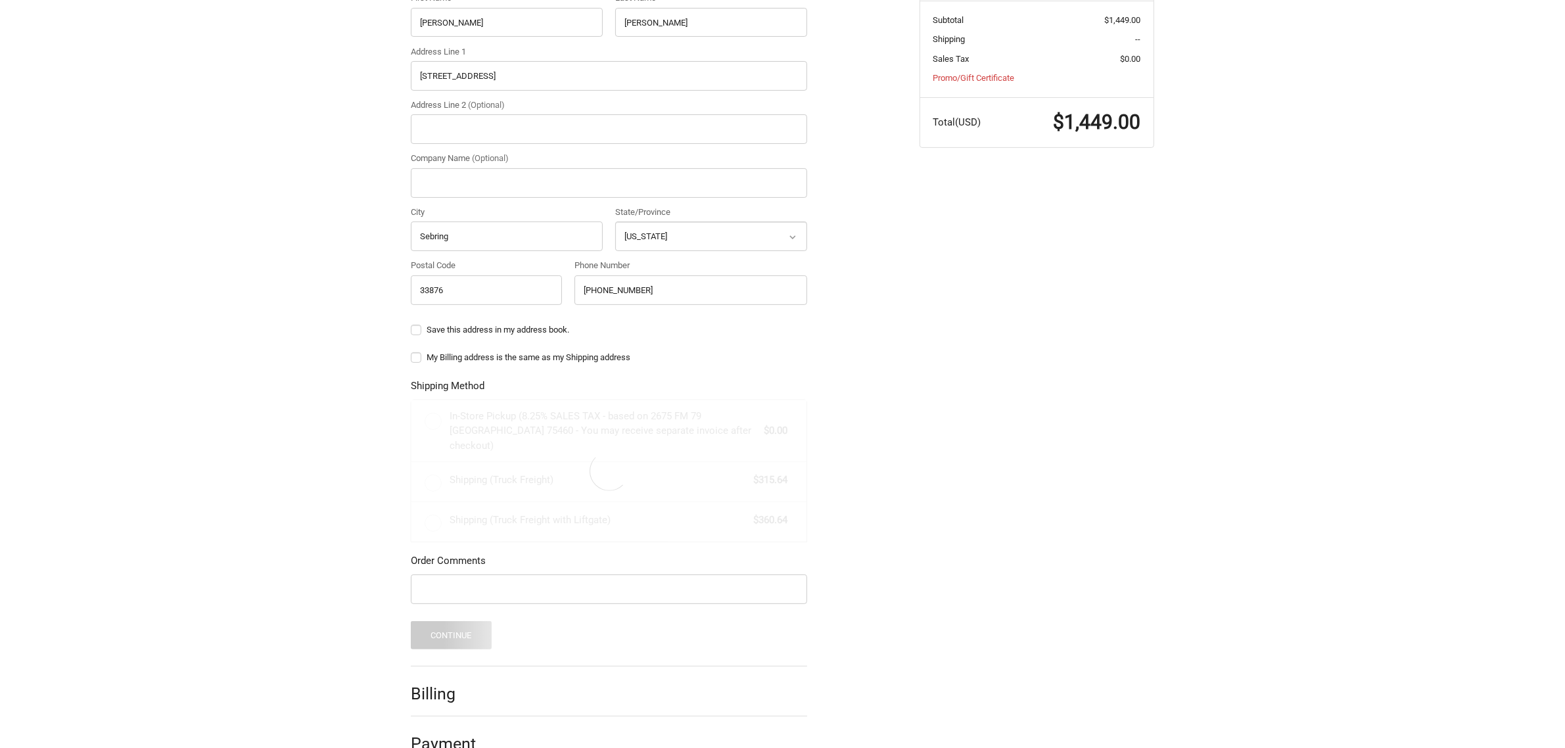
scroll to position [439, 0]
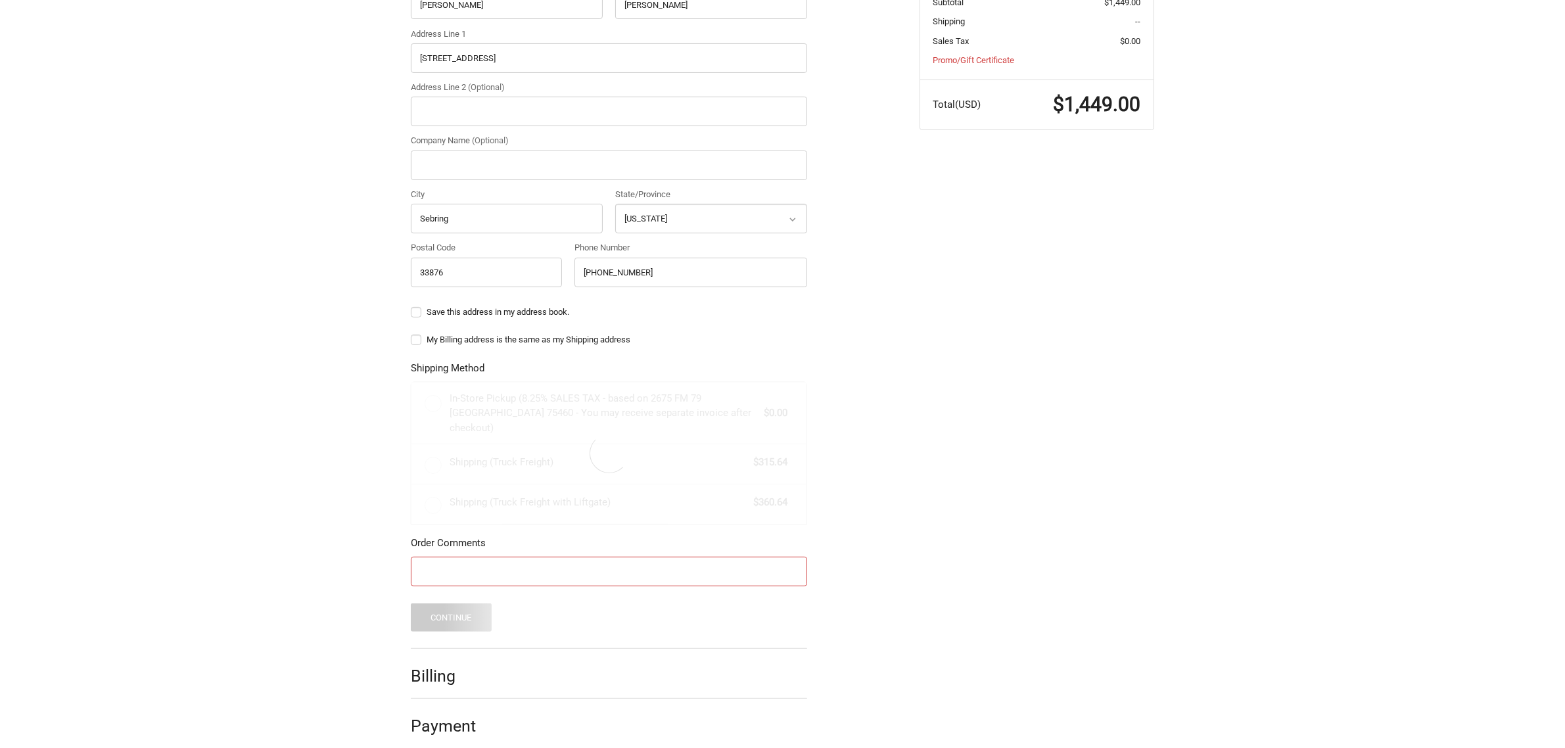
click at [550, 557] on input "Order Comments" at bounding box center [609, 572] width 396 height 30
paste input "81081"
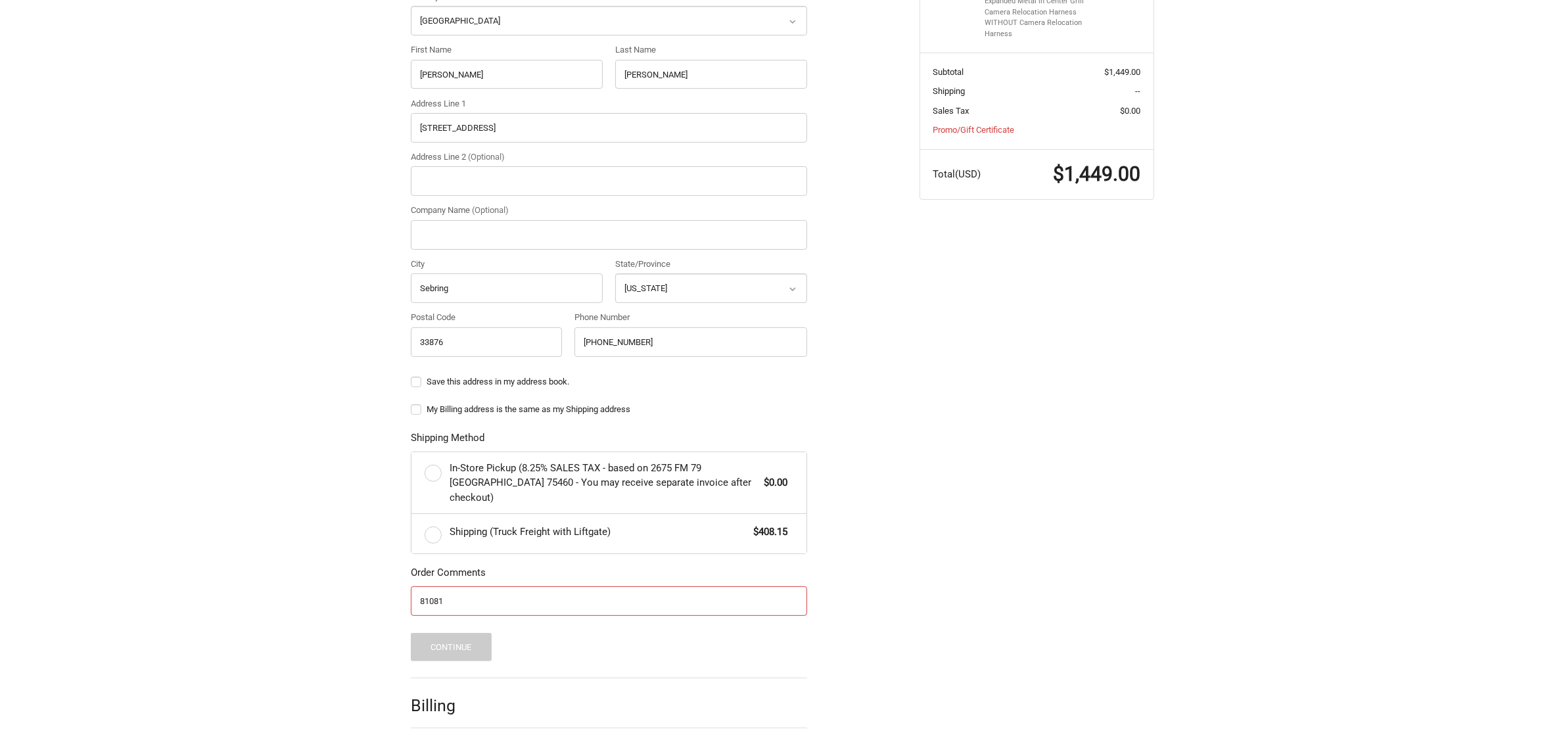
scroll to position [398, 0]
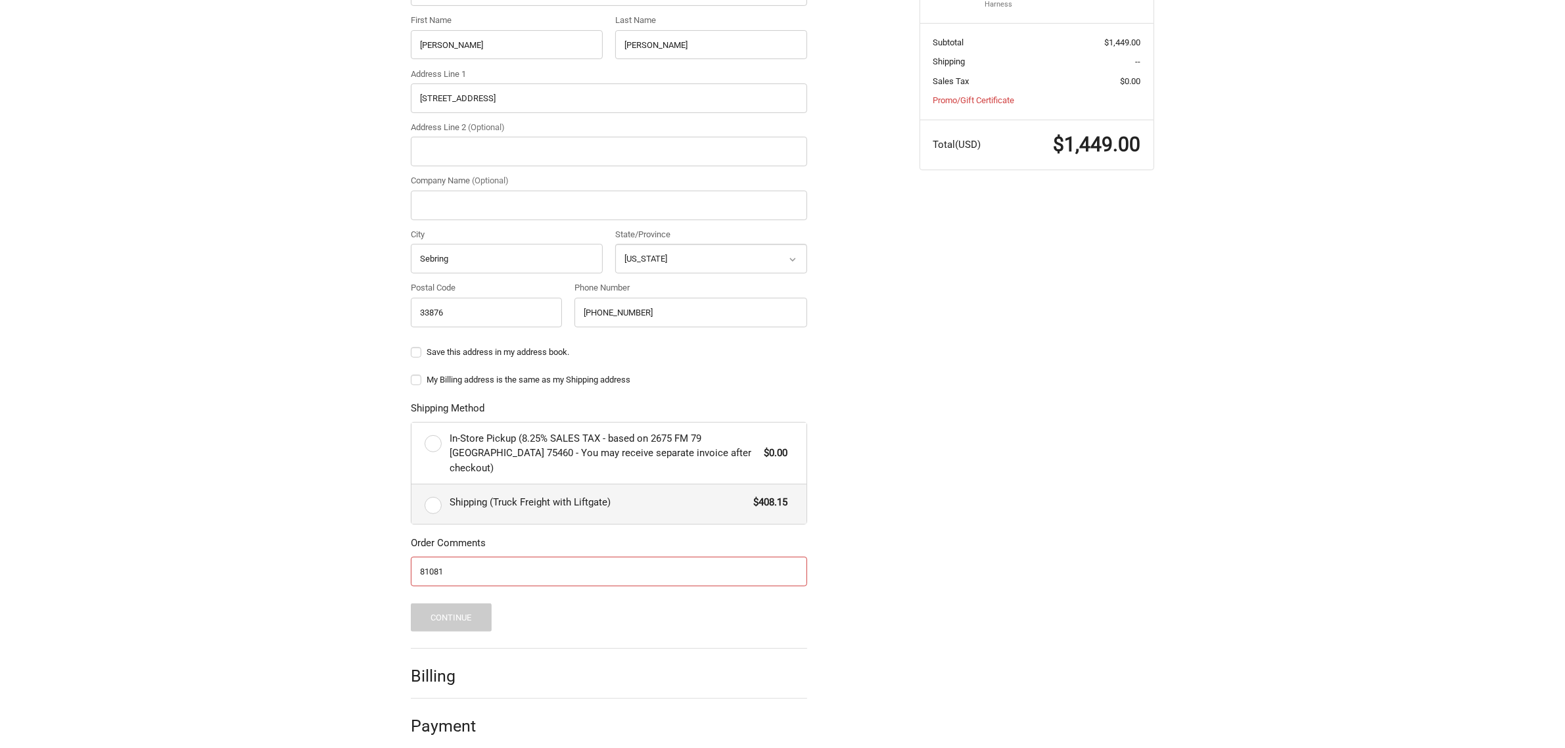
type input "81081"
click at [424, 485] on label "Shipping (Truck Freight with Liftgate) $408.15" at bounding box center [609, 504] width 395 height 39
click at [412, 485] on input "Shipping (Truck Freight with Liftgate) $408.15" at bounding box center [412, 485] width 1 height 1
radio input "true"
click at [482, 604] on button "Continue" at bounding box center [451, 618] width 81 height 28
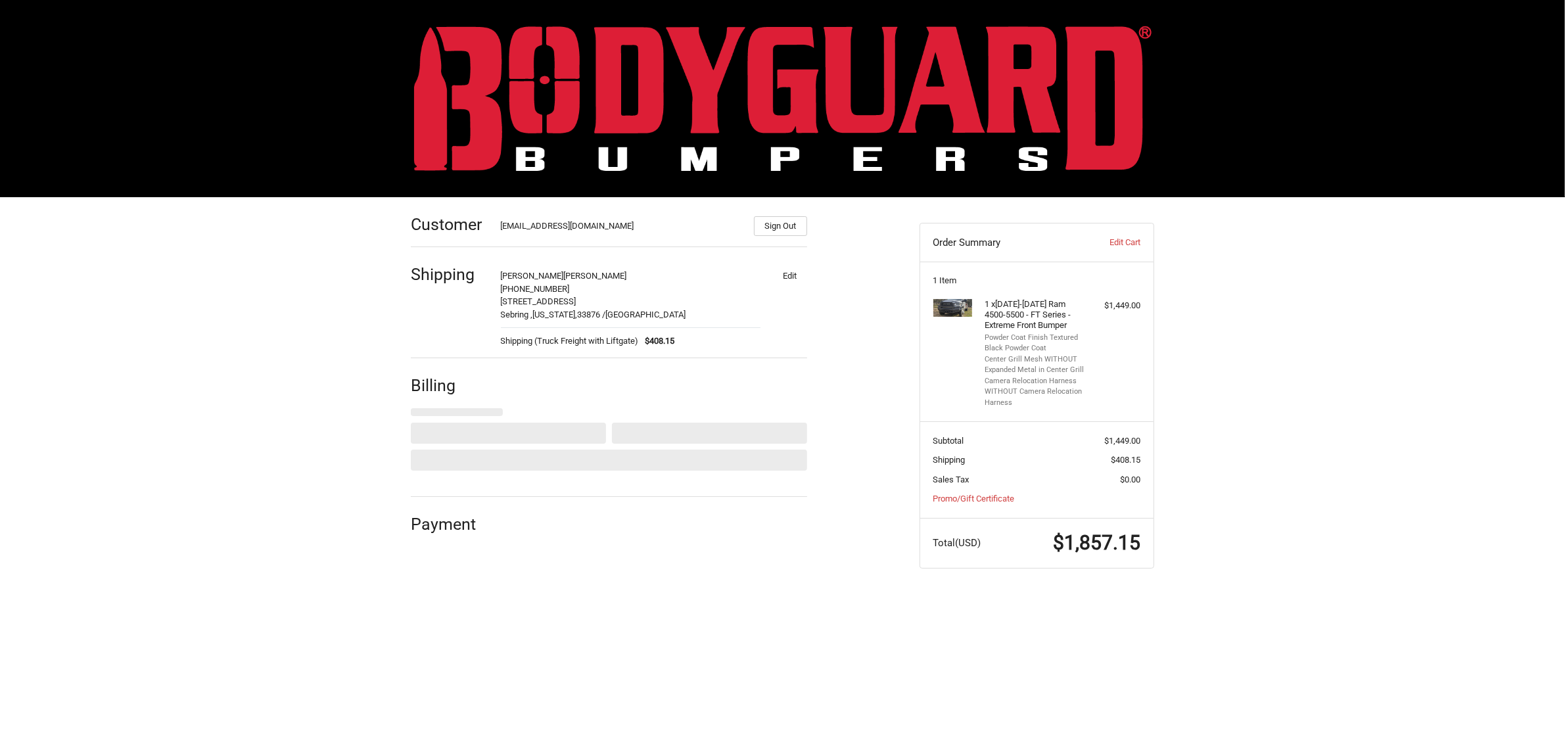
scroll to position [0, 0]
select select "US"
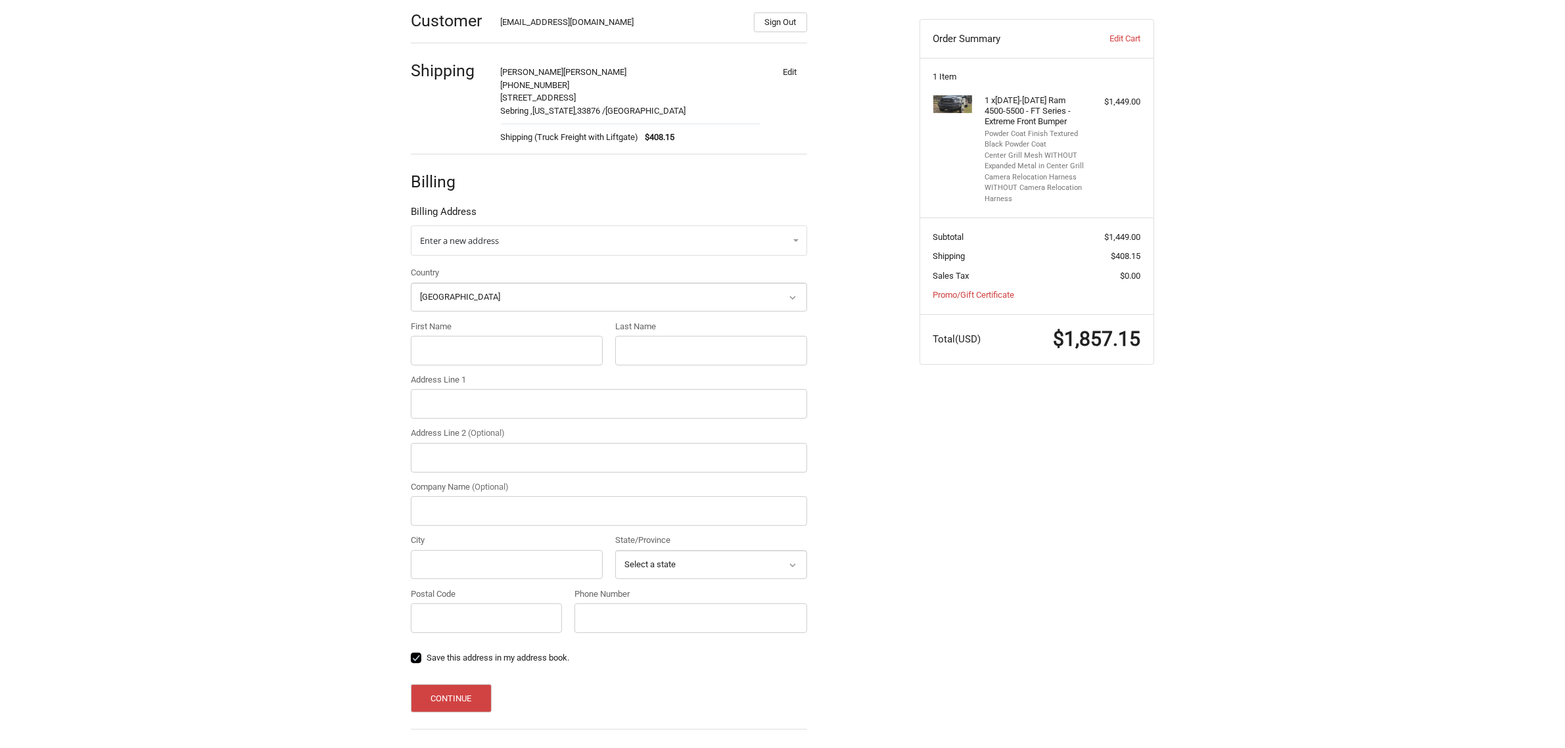
scroll to position [210, 0]
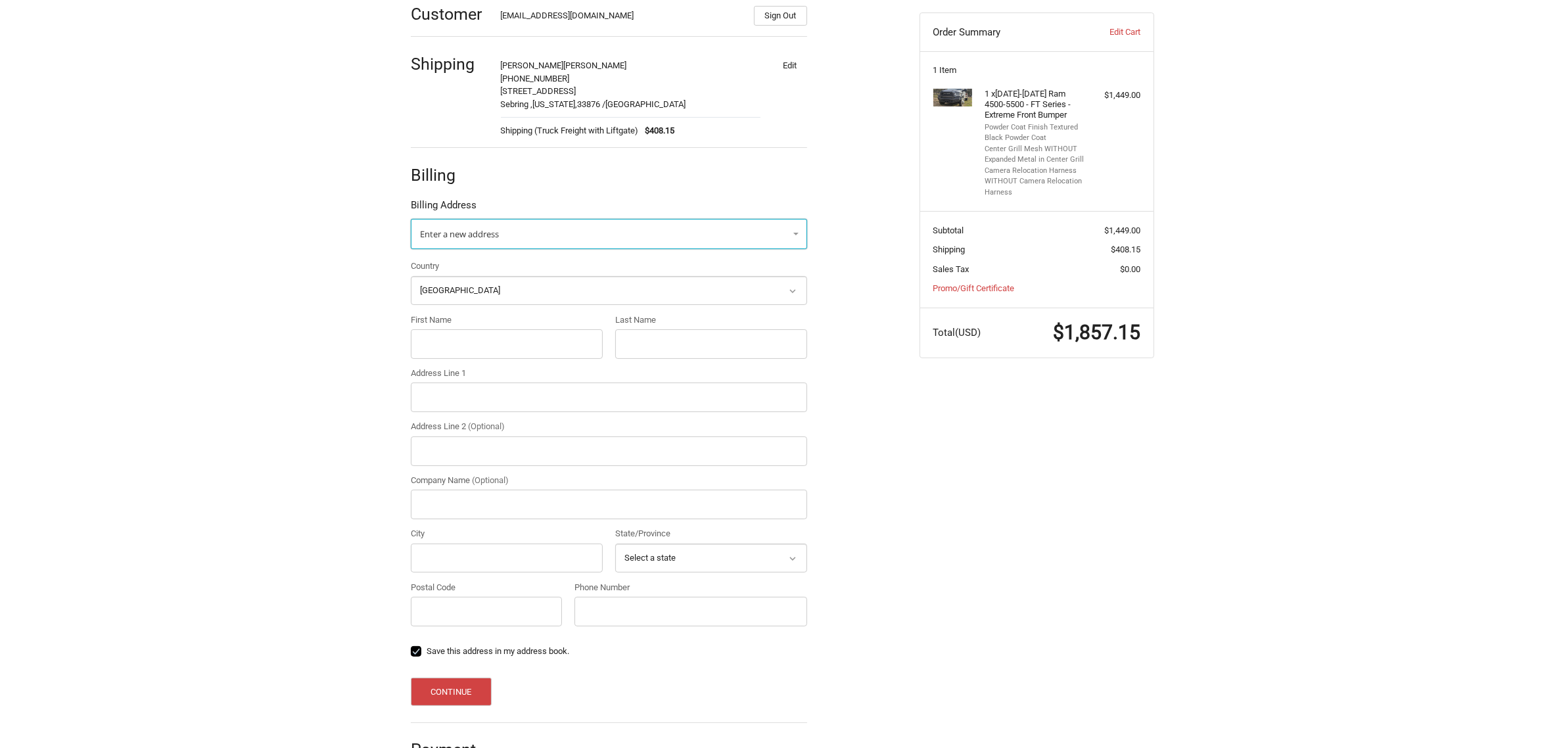
click at [513, 232] on link "Enter a new address" at bounding box center [609, 234] width 396 height 30
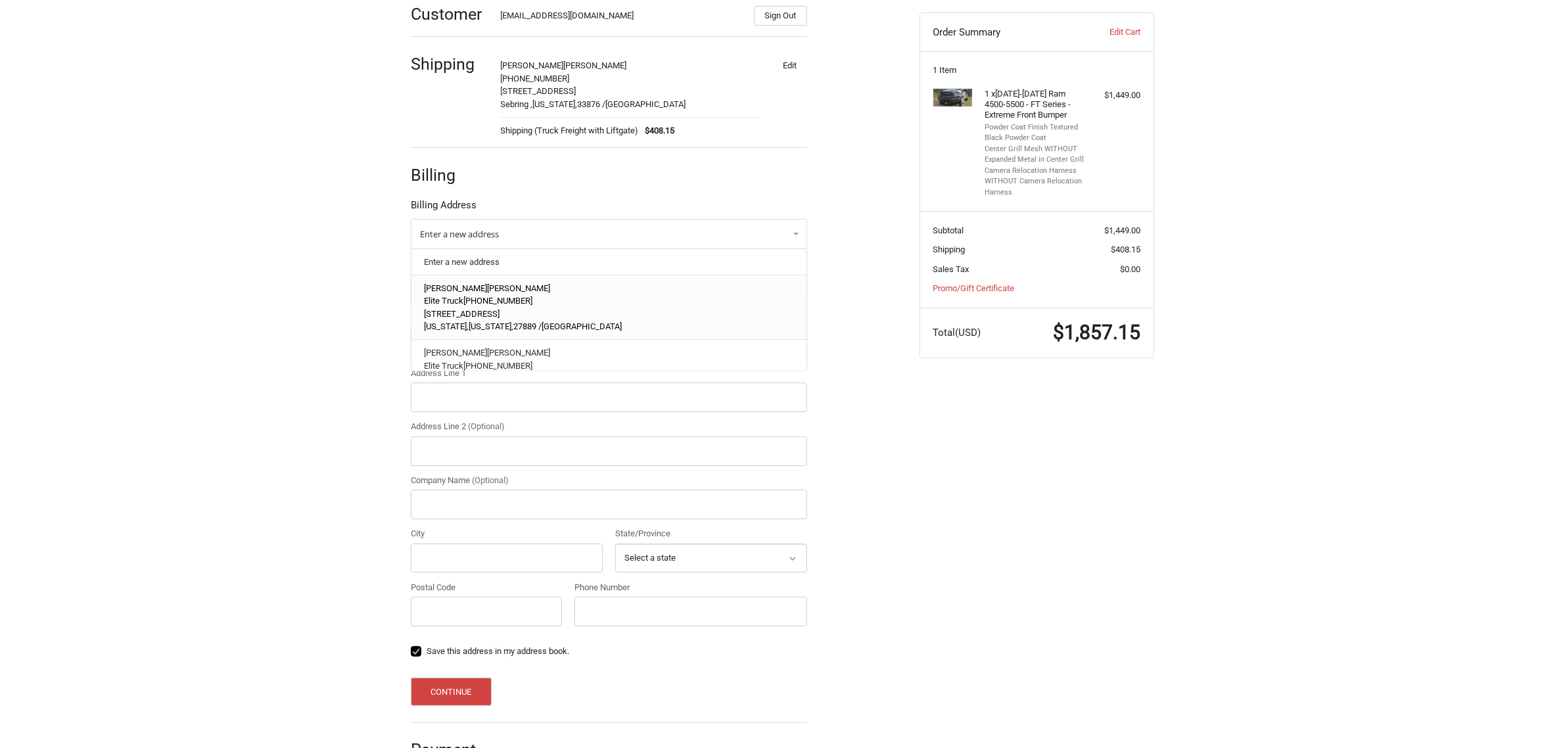
click at [506, 300] on span "855-919-2087" at bounding box center [498, 301] width 69 height 10
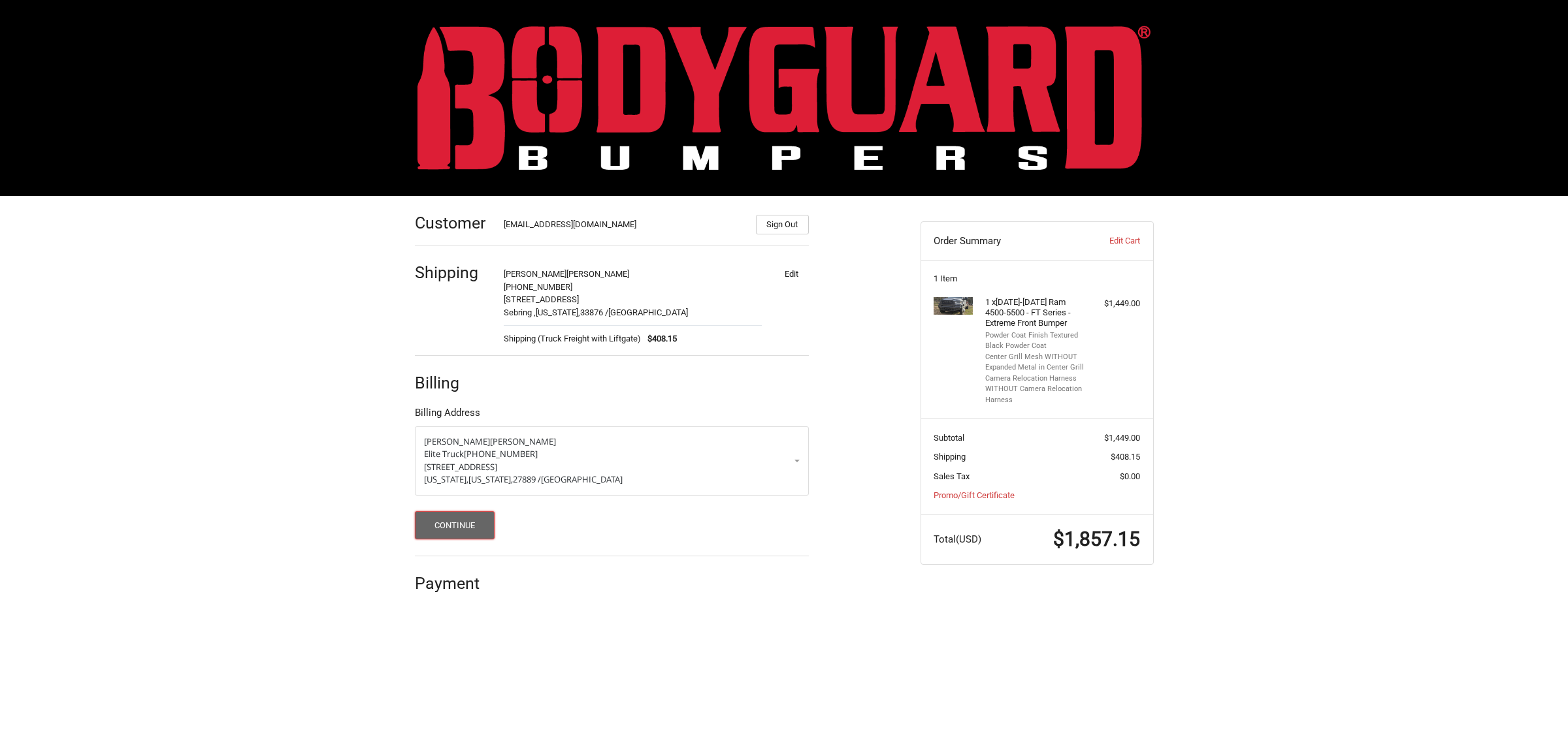
click at [467, 531] on button "Continue" at bounding box center [455, 525] width 80 height 28
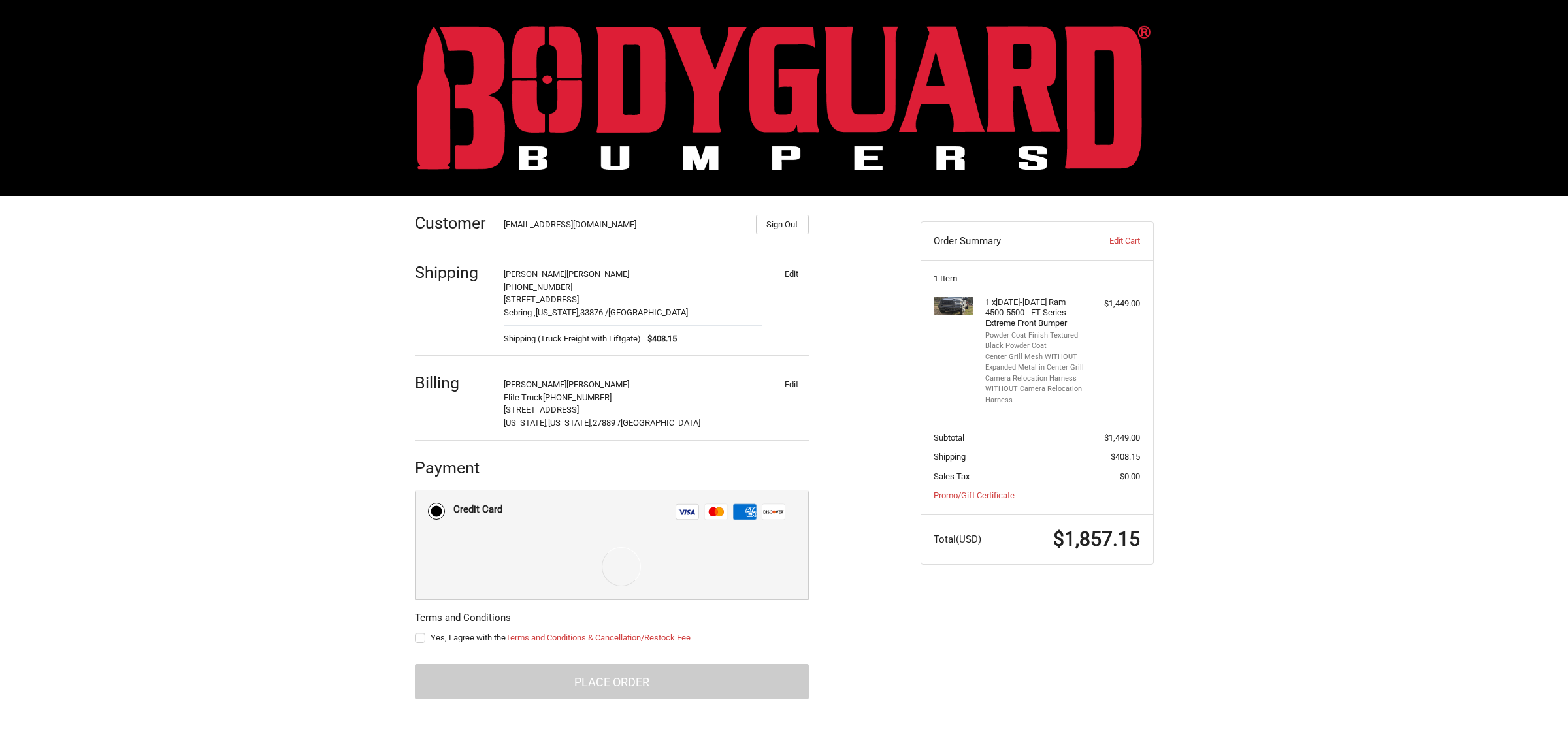
click at [436, 639] on span "Yes, I agree with the Terms and Conditions & Cancellation/Restock Fee" at bounding box center [560, 638] width 260 height 10
click at [415, 632] on input "Yes, I agree with the Terms and Conditions & Cancellation/Restock Fee" at bounding box center [415, 632] width 1 height 1
checkbox input "true"
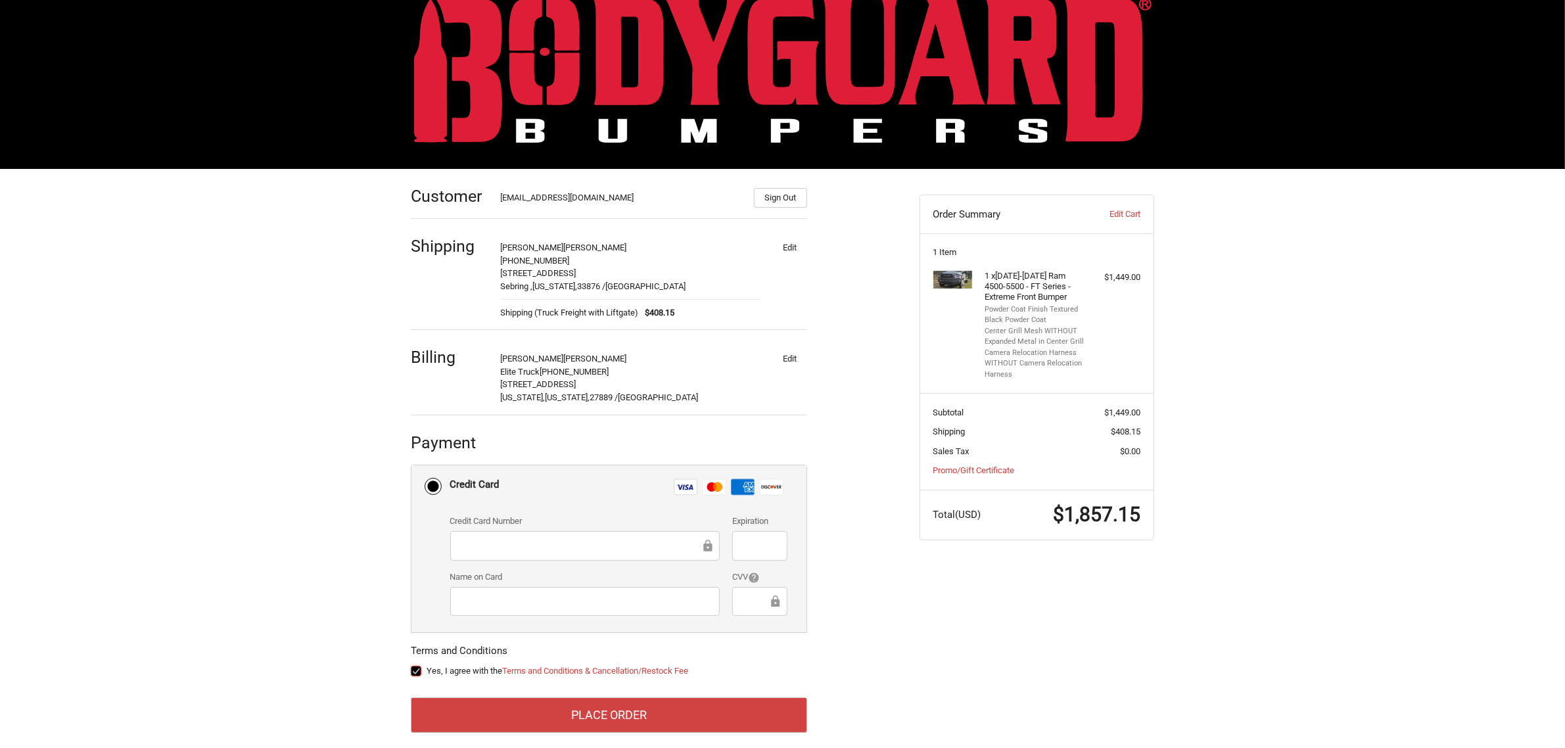
scroll to position [44, 0]
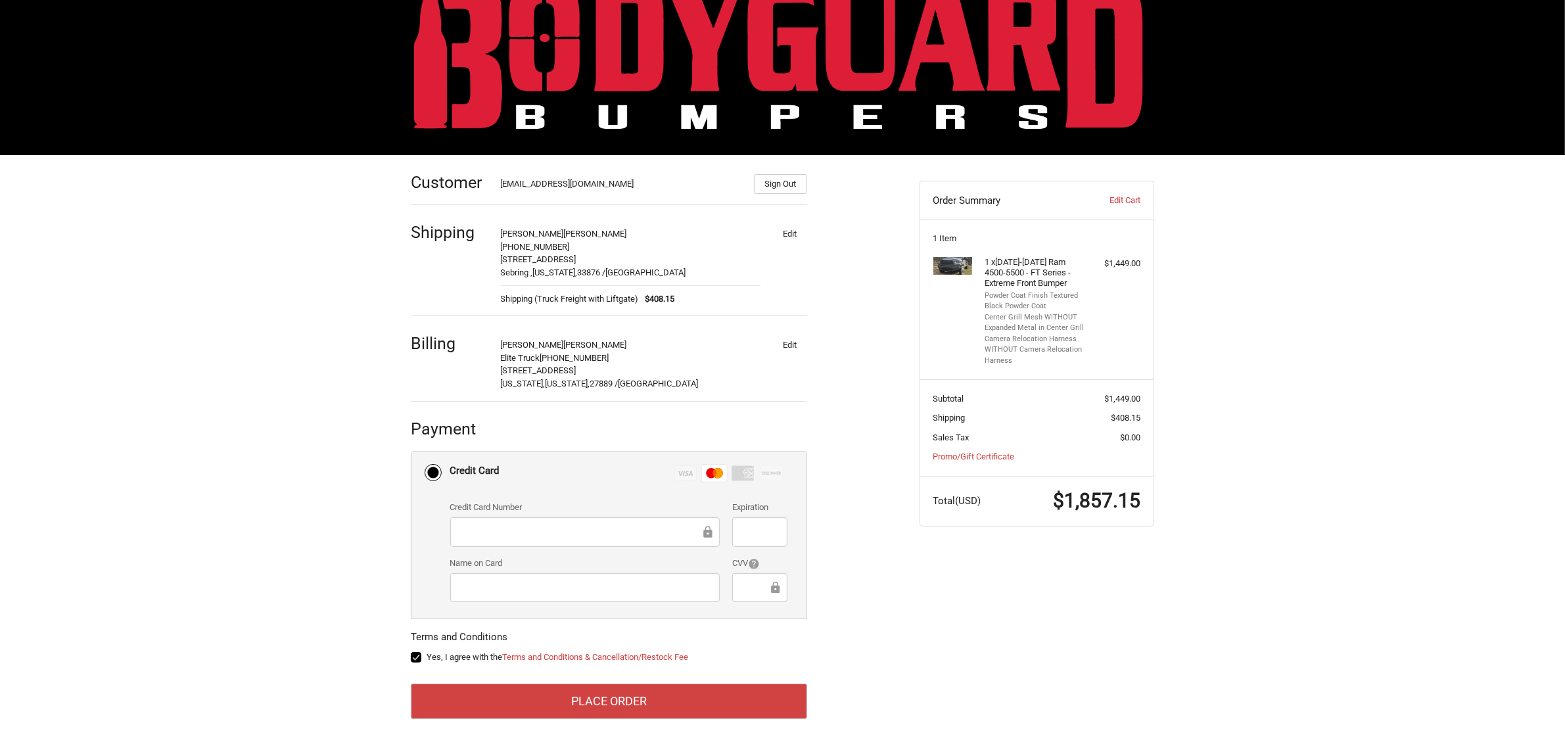
click at [747, 519] on div at bounding box center [759, 532] width 55 height 30
click at [769, 584] on icon at bounding box center [775, 588] width 13 height 30
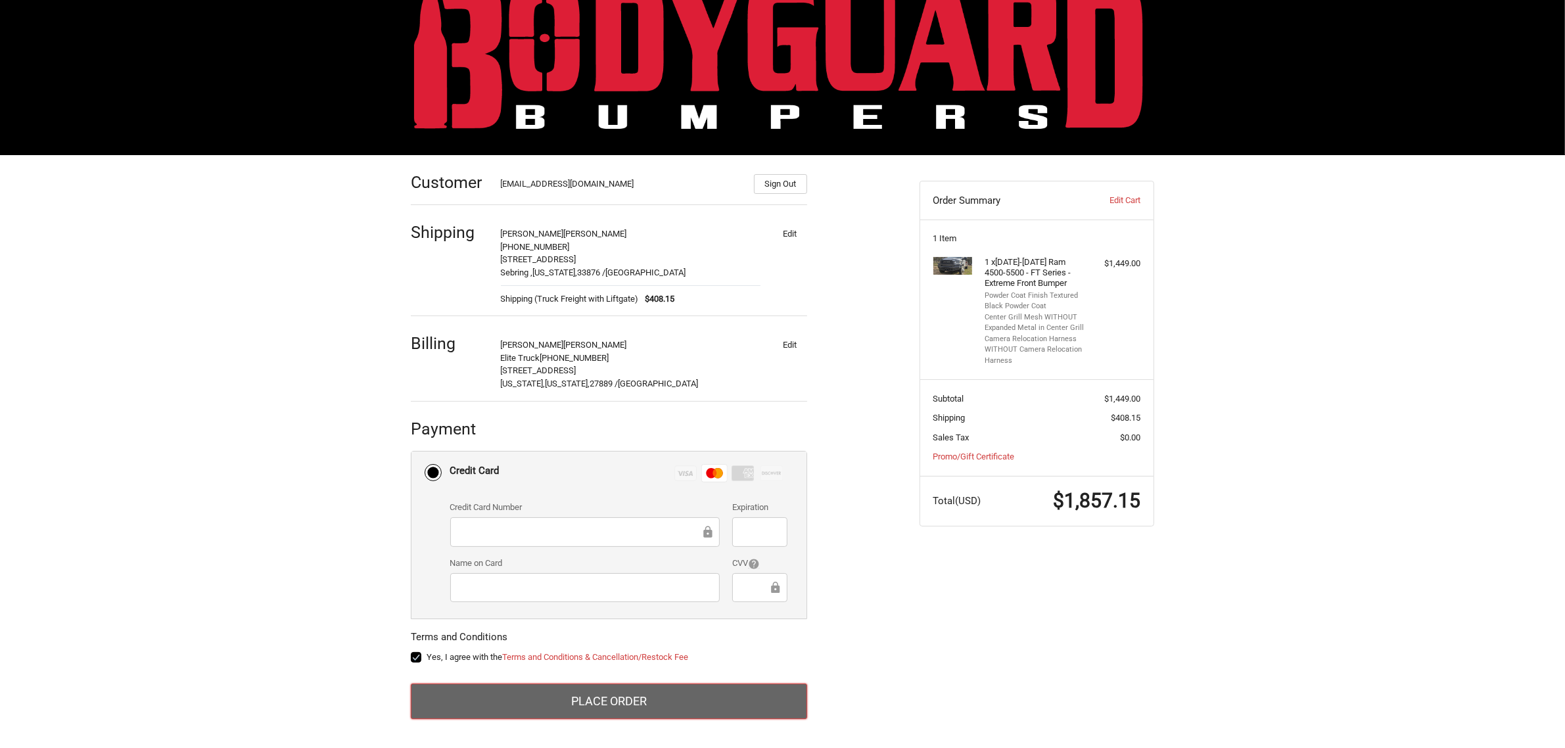
click at [517, 692] on button "Place Order" at bounding box center [609, 702] width 396 height 36
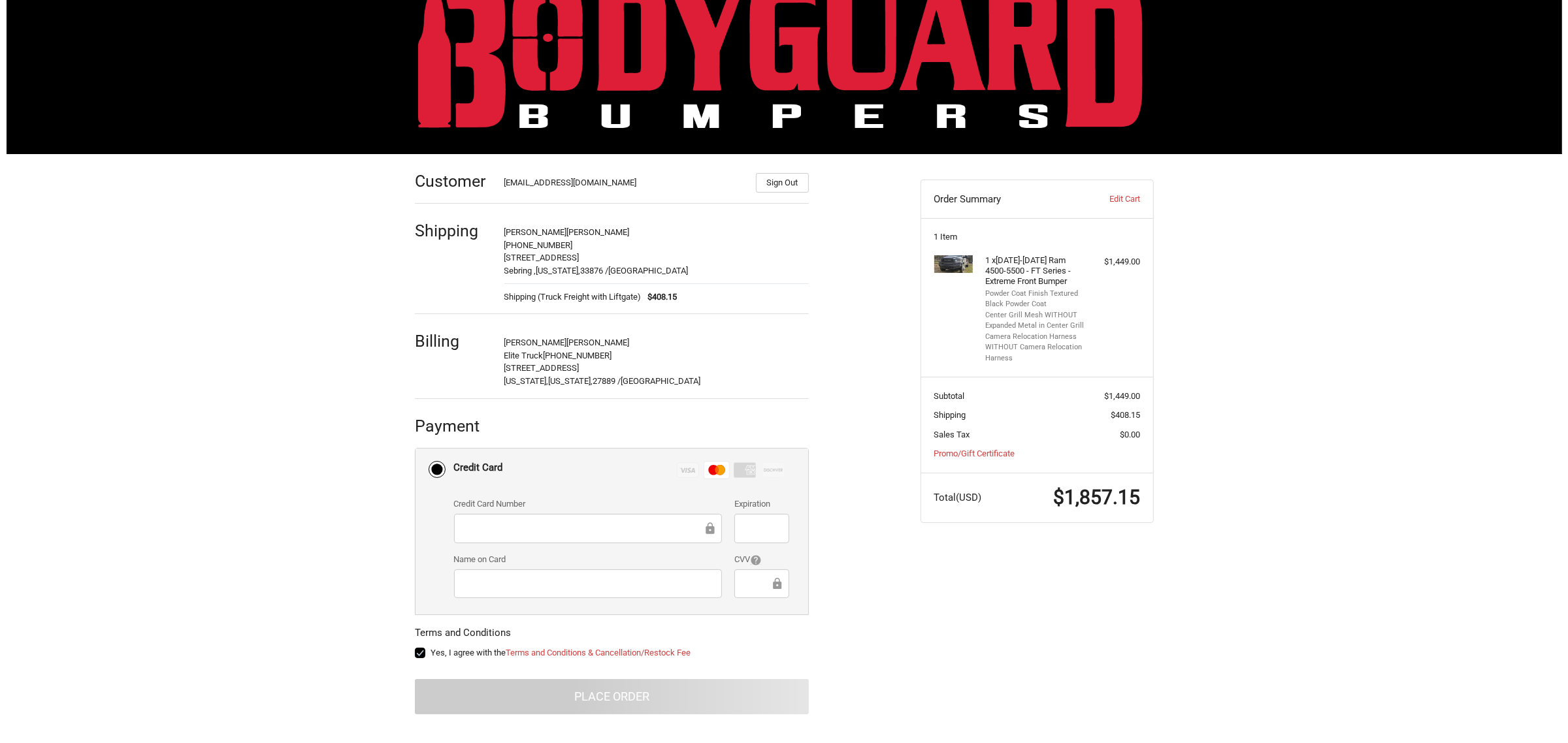
scroll to position [0, 0]
